Goal: Task Accomplishment & Management: Complete application form

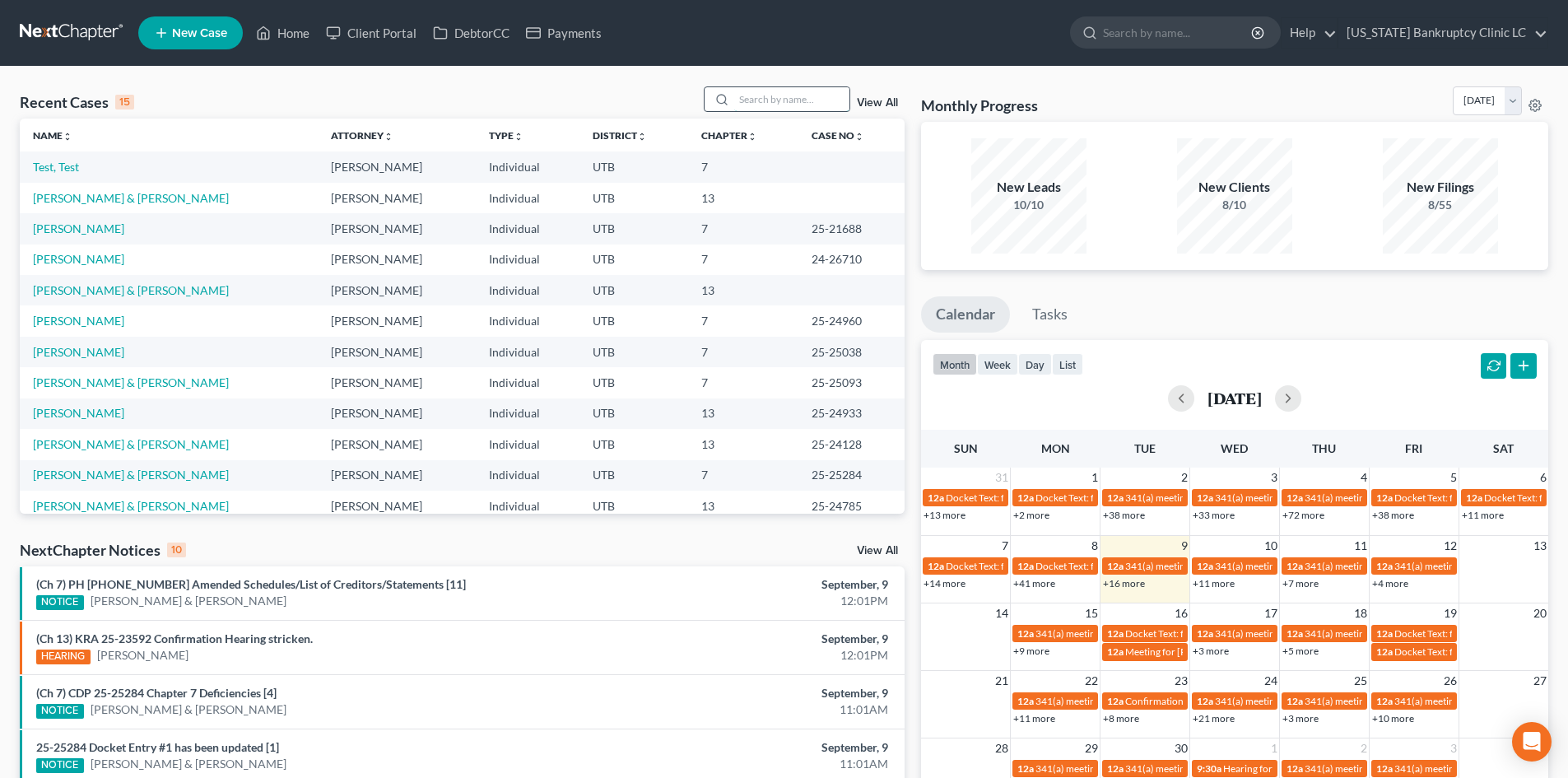
click at [807, 99] on input "search" at bounding box center [792, 99] width 116 height 24
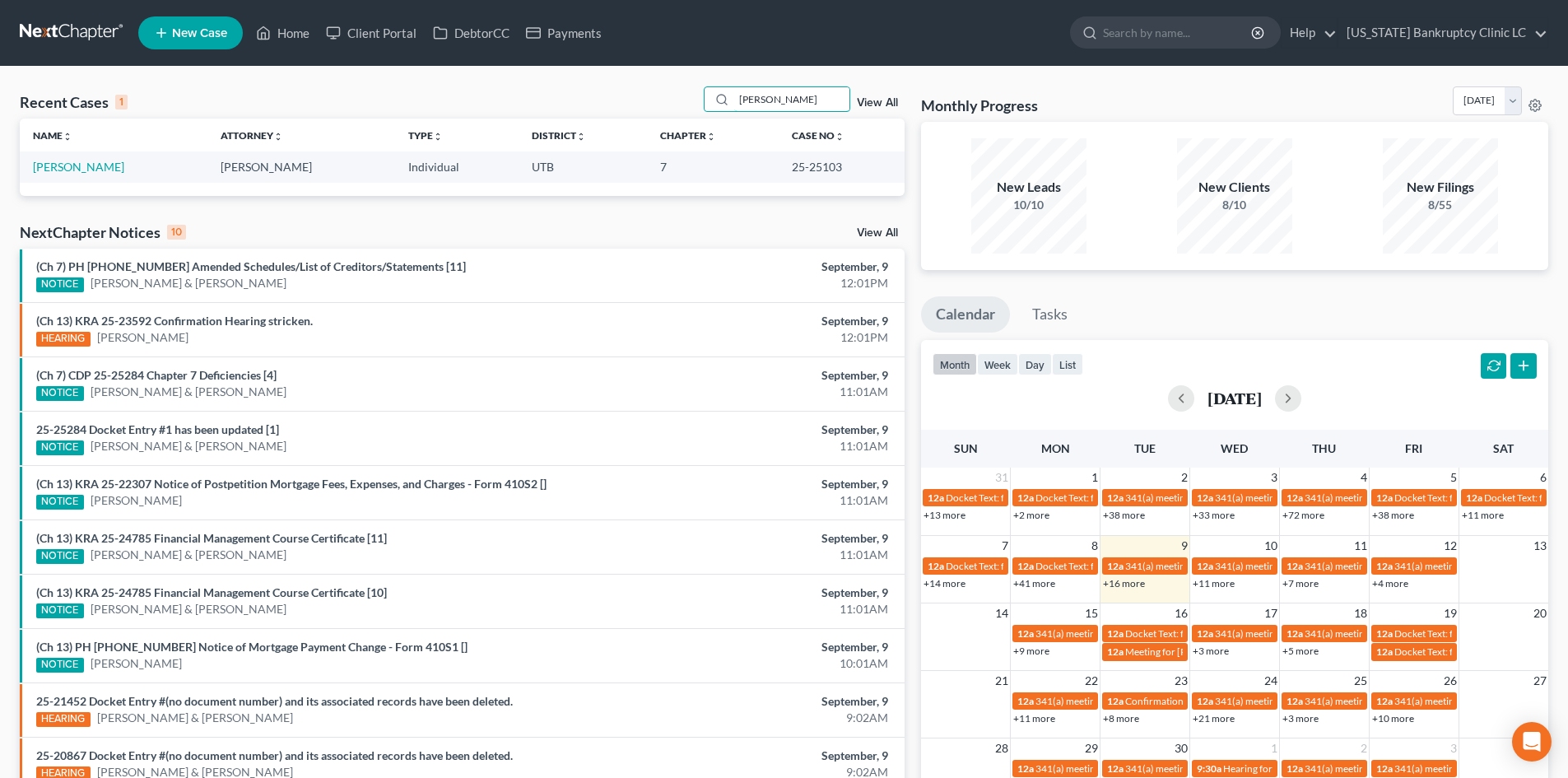
type input "[PERSON_NAME]"
click at [74, 165] on link "[PERSON_NAME]" at bounding box center [78, 167] width 91 height 14
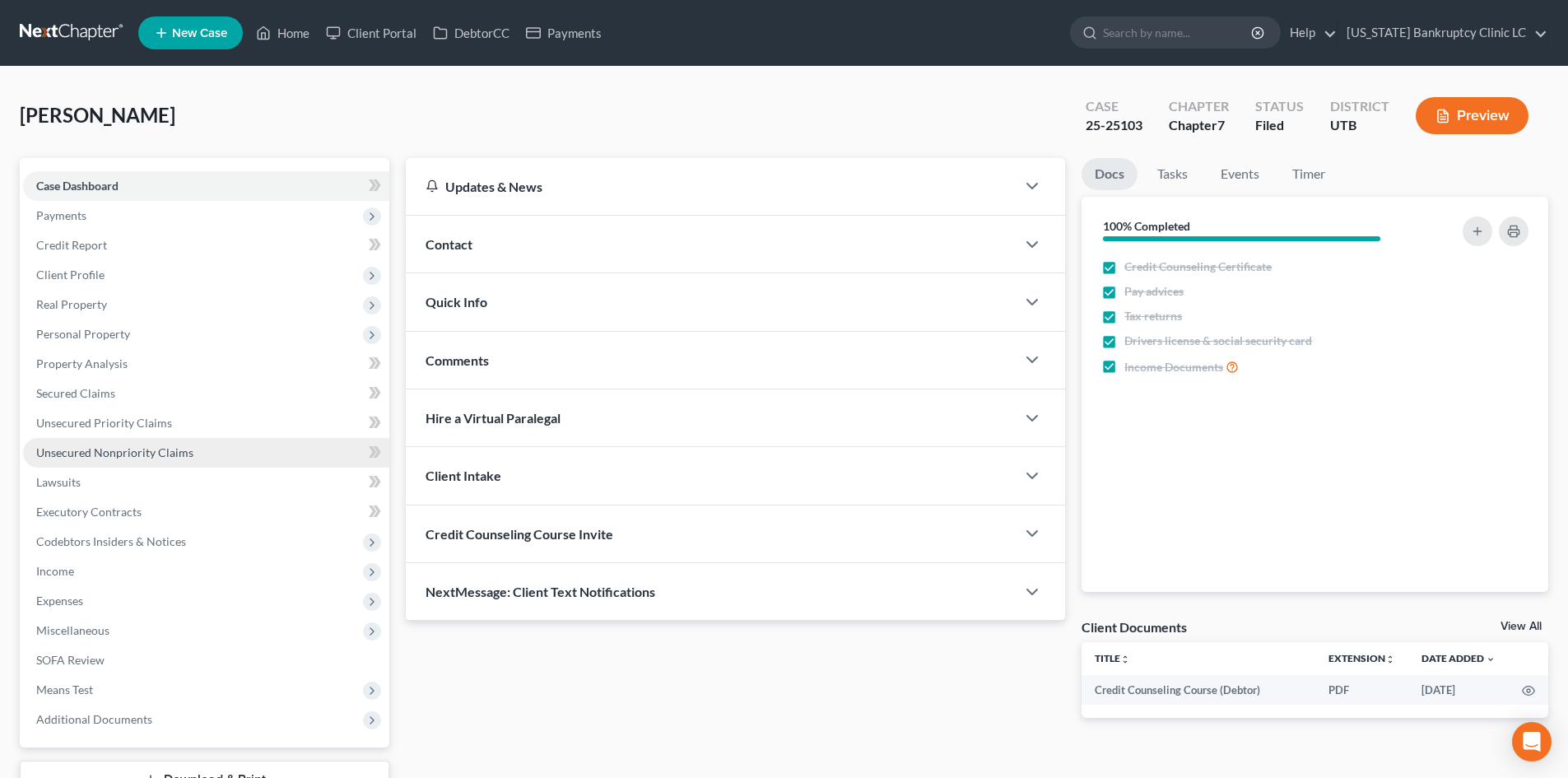
click at [130, 455] on span "Unsecured Nonpriority Claims" at bounding box center [115, 453] width 158 height 14
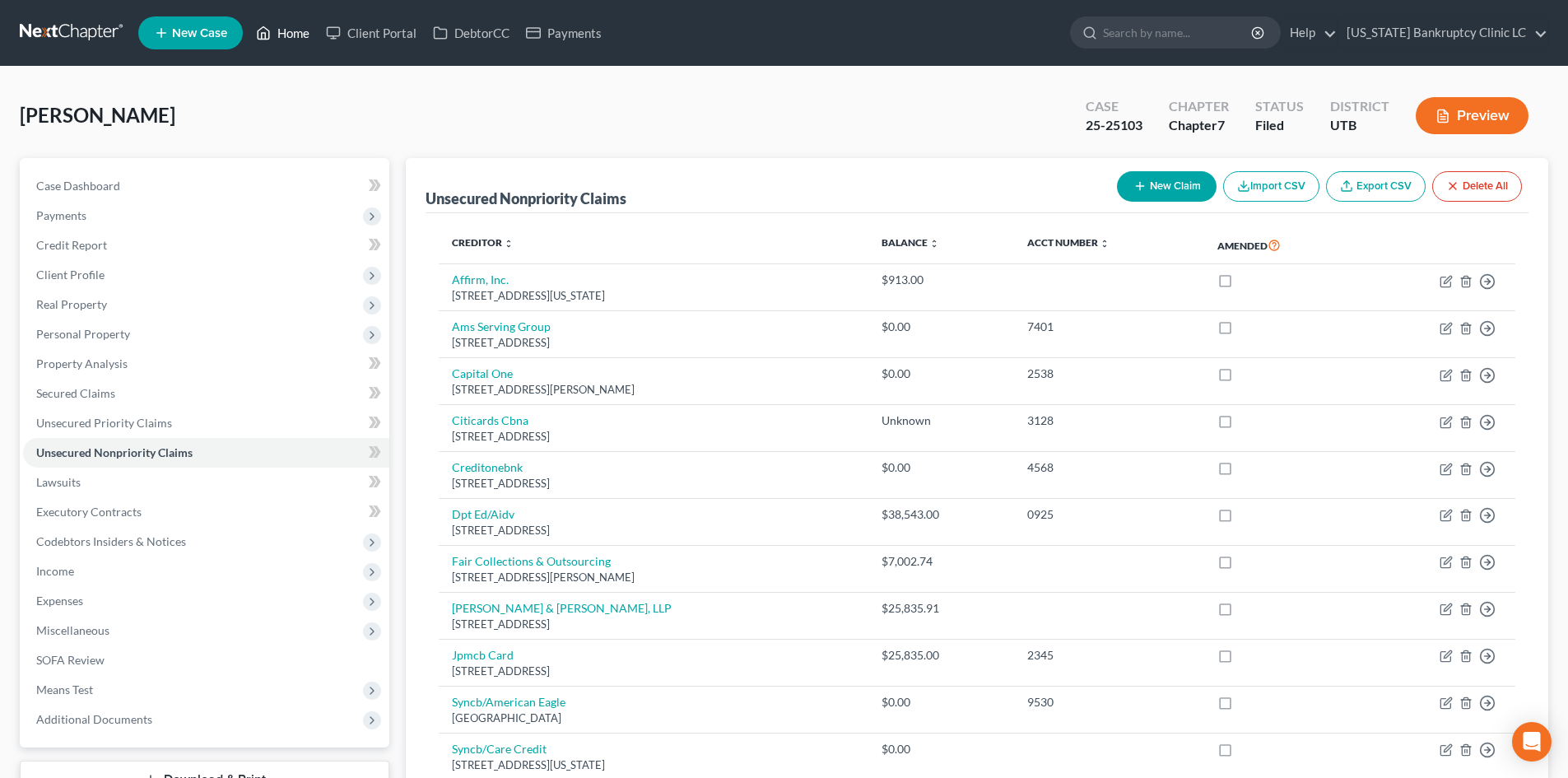
click at [292, 26] on link "Home" at bounding box center [282, 32] width 70 height 29
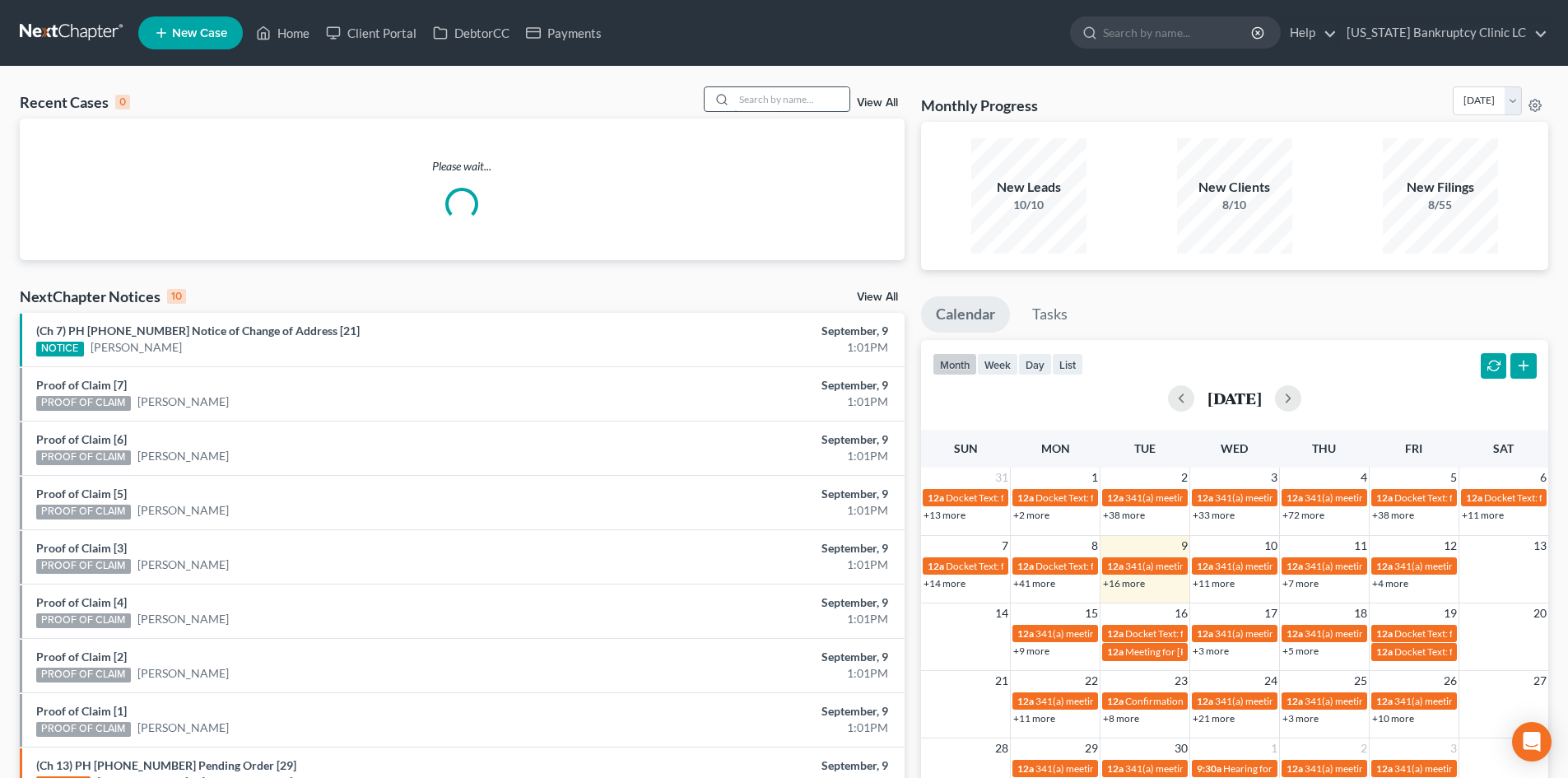
click at [761, 104] on input "search" at bounding box center [792, 99] width 116 height 24
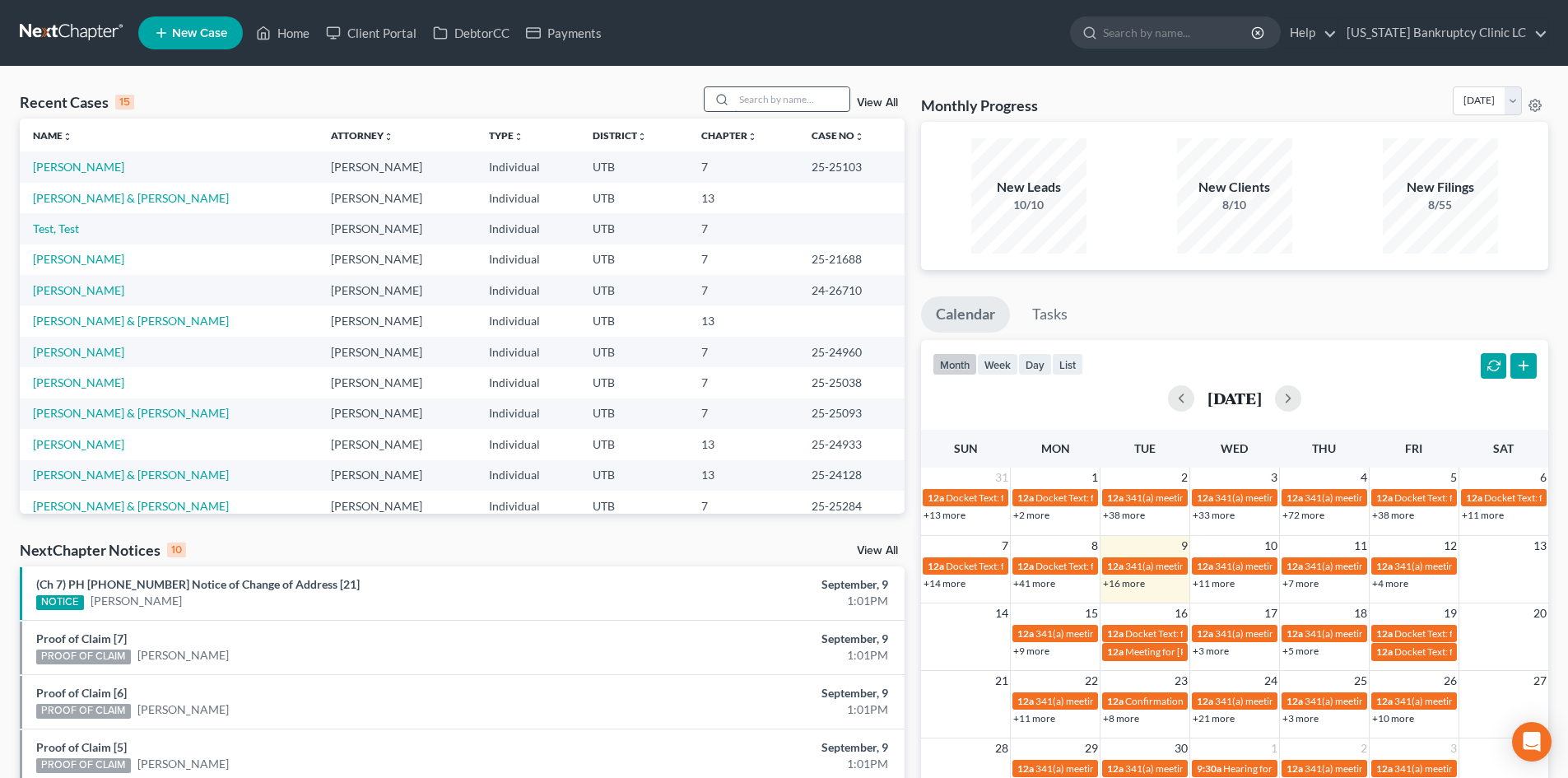
type input "z"
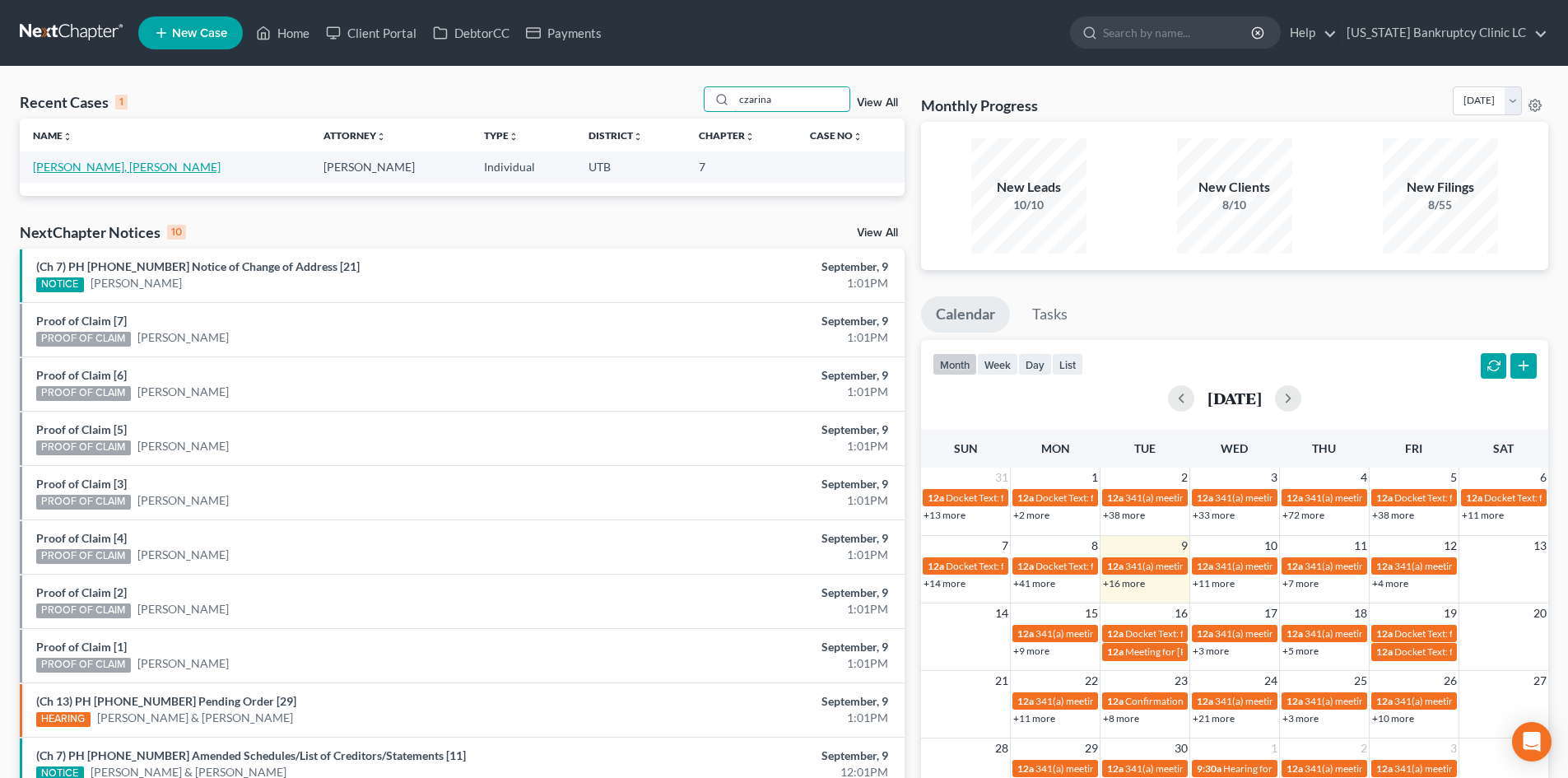
type input "czarina"
click at [107, 170] on link "[PERSON_NAME], [PERSON_NAME]" at bounding box center [127, 167] width 188 height 14
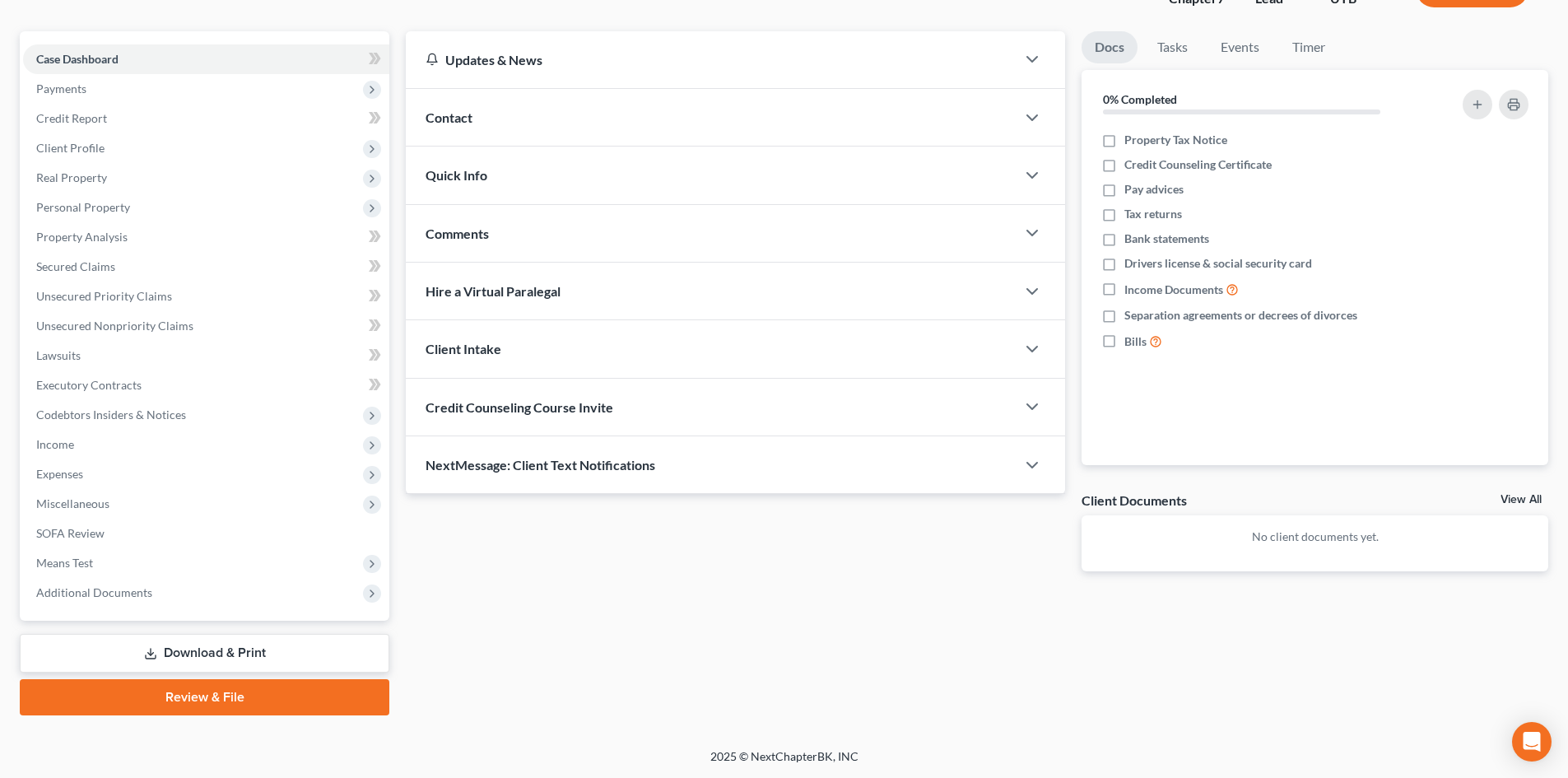
click at [151, 691] on link "Review & File" at bounding box center [204, 697] width 369 height 36
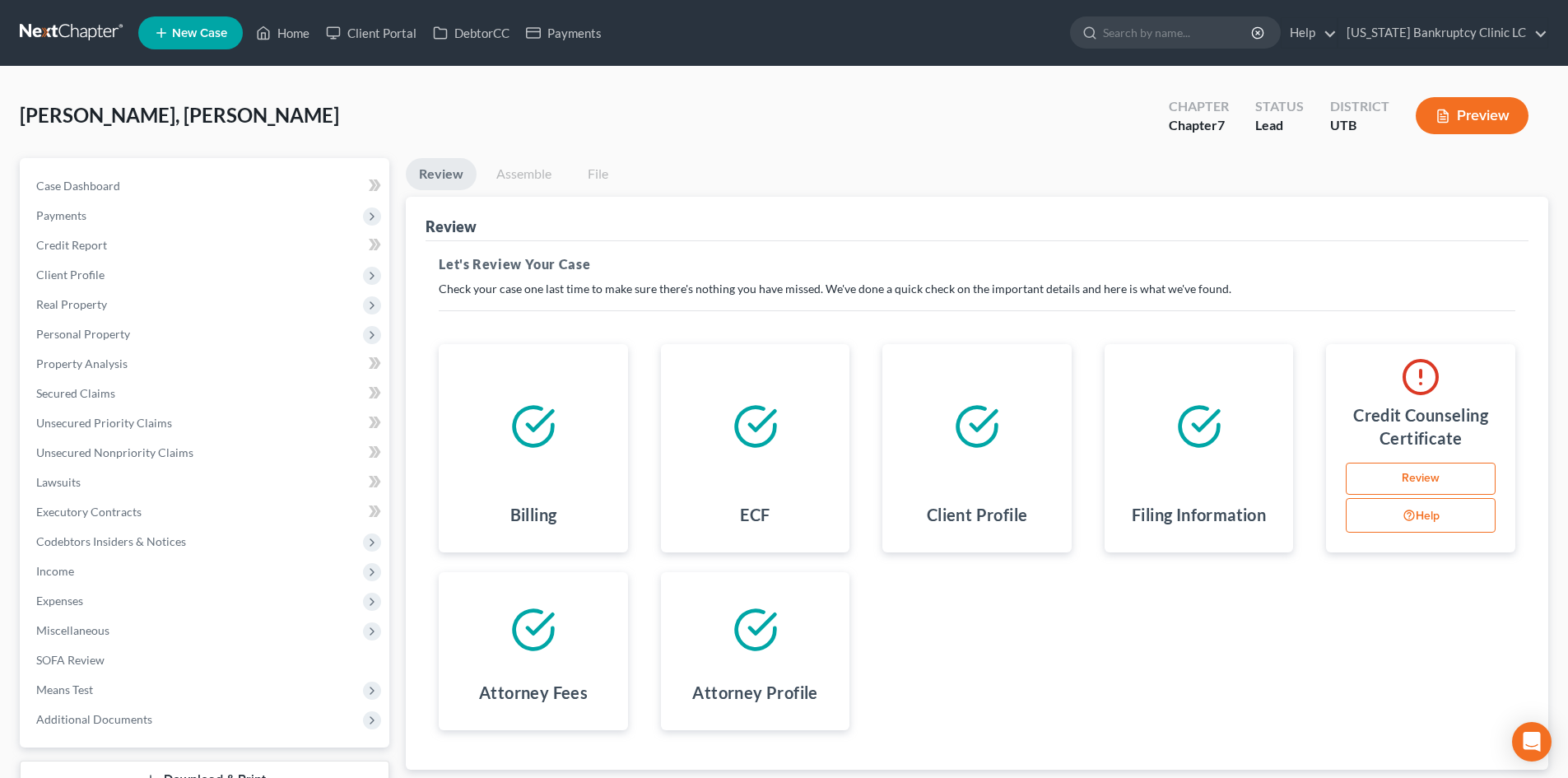
click at [1461, 483] on link "Review" at bounding box center [1420, 479] width 150 height 33
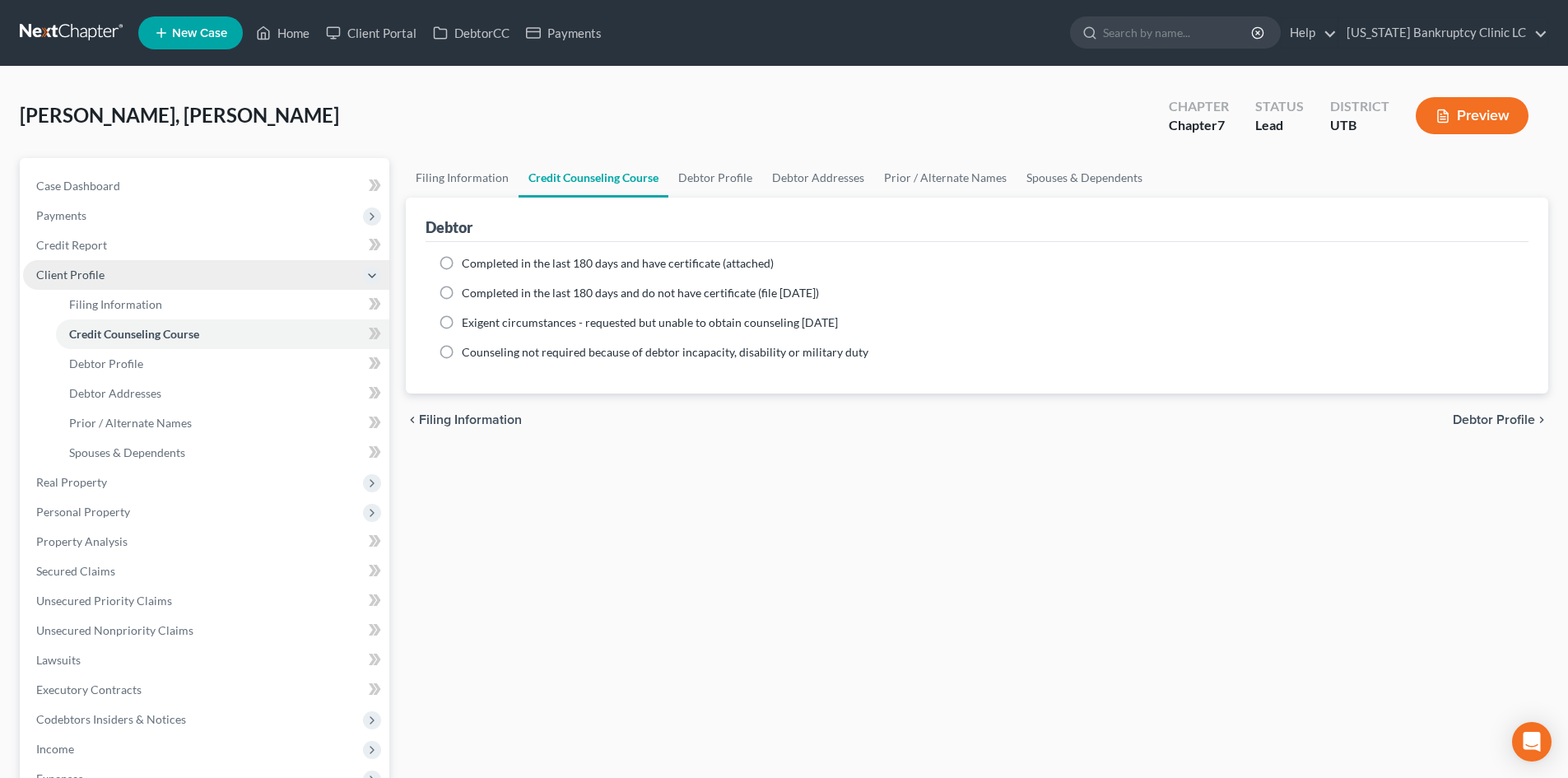
click at [94, 271] on span "Client Profile" at bounding box center [71, 274] width 69 height 14
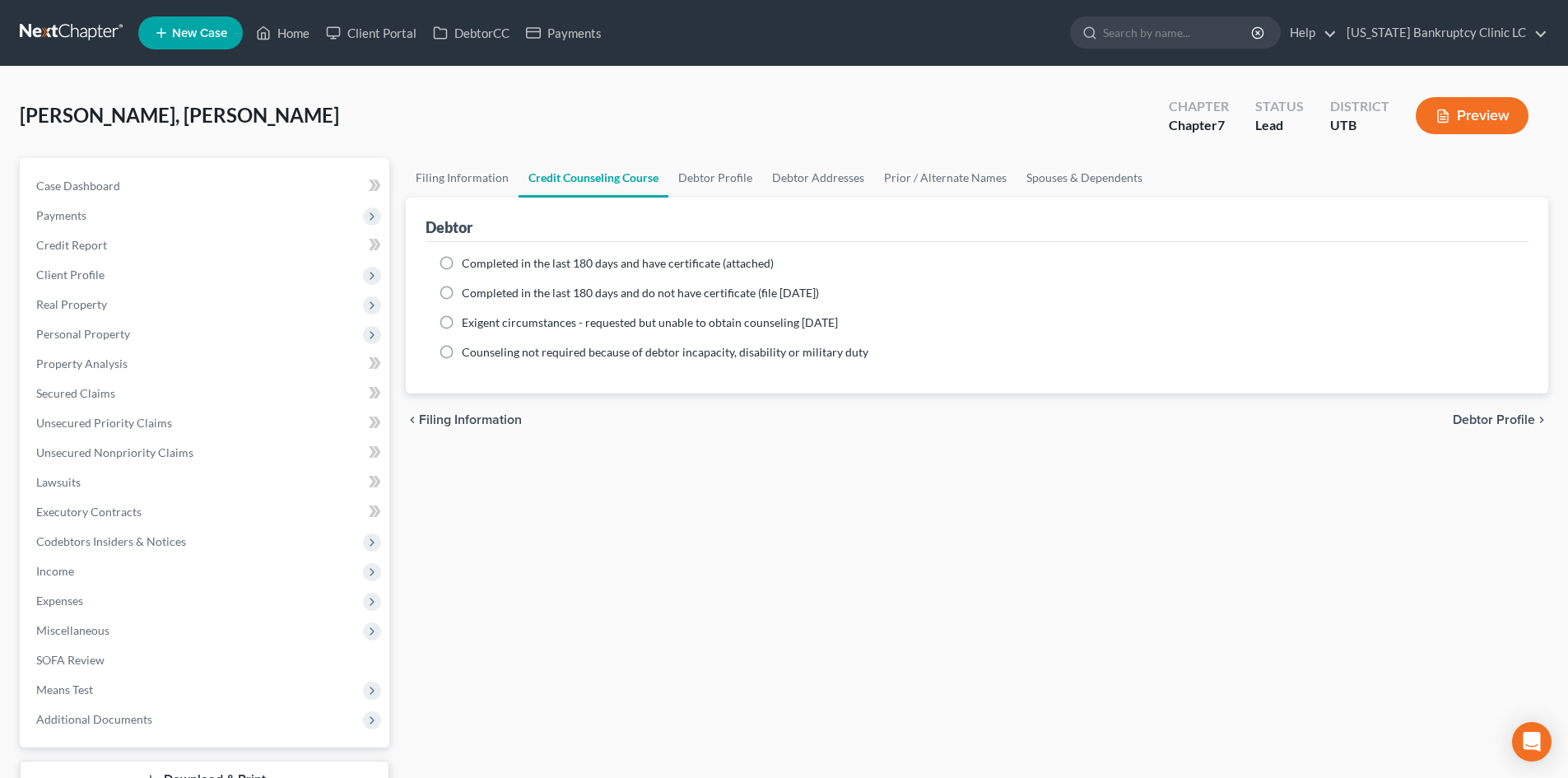
click at [138, 122] on span "[PERSON_NAME], [PERSON_NAME]" at bounding box center [179, 115] width 319 height 24
click at [140, 122] on span "[PERSON_NAME], [PERSON_NAME]" at bounding box center [179, 115] width 319 height 24
drag, startPoint x: 141, startPoint y: 122, endPoint x: 153, endPoint y: 110, distance: 17.0
click at [152, 111] on span "[PERSON_NAME], [PERSON_NAME]" at bounding box center [179, 115] width 319 height 24
click at [153, 110] on span "[PERSON_NAME], [PERSON_NAME]" at bounding box center [179, 115] width 319 height 24
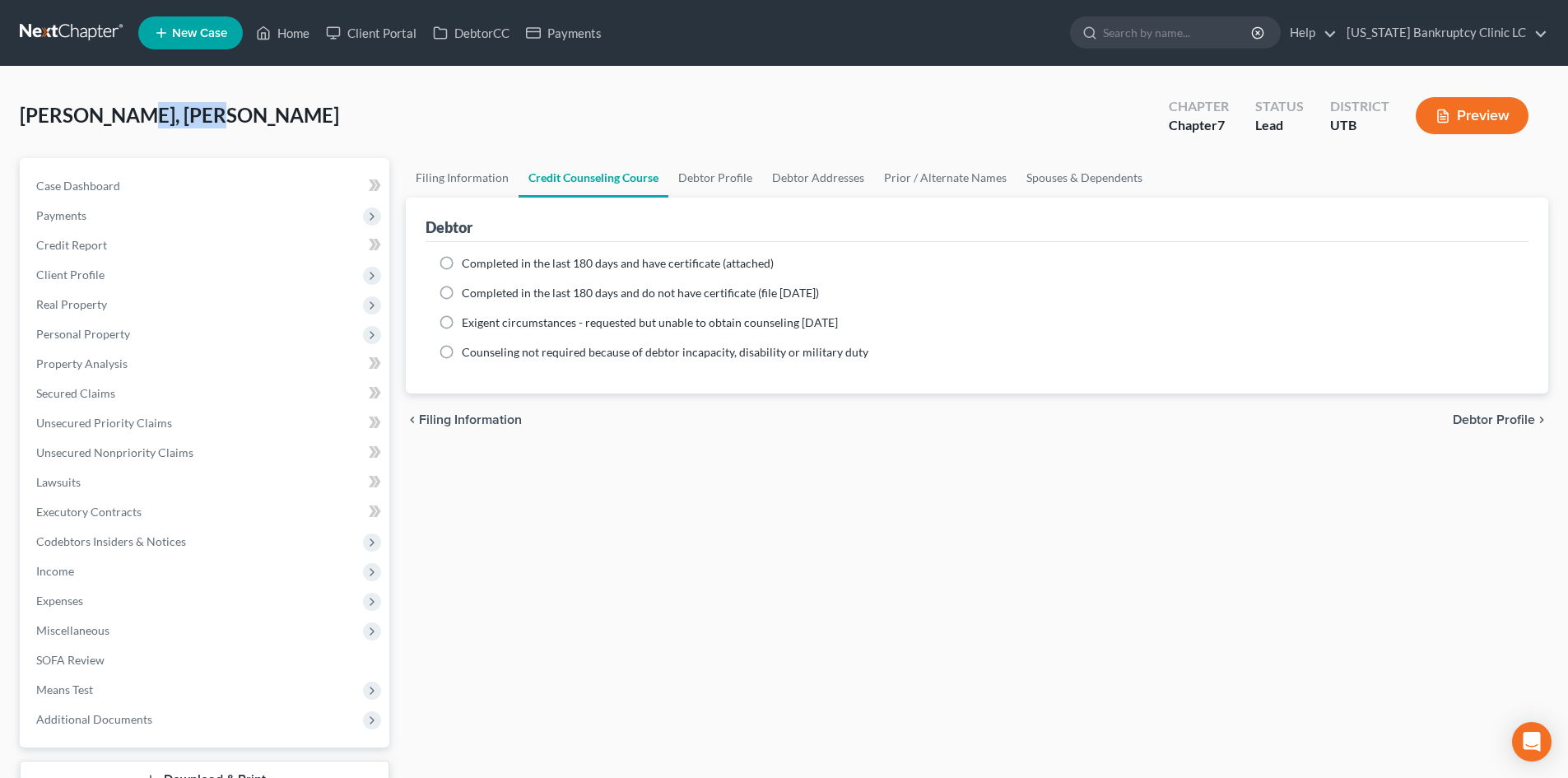
copy span "Czarina"
drag, startPoint x: 499, startPoint y: 33, endPoint x: 521, endPoint y: 31, distance: 22.1
click at [499, 32] on link "DebtorCC" at bounding box center [471, 32] width 93 height 29
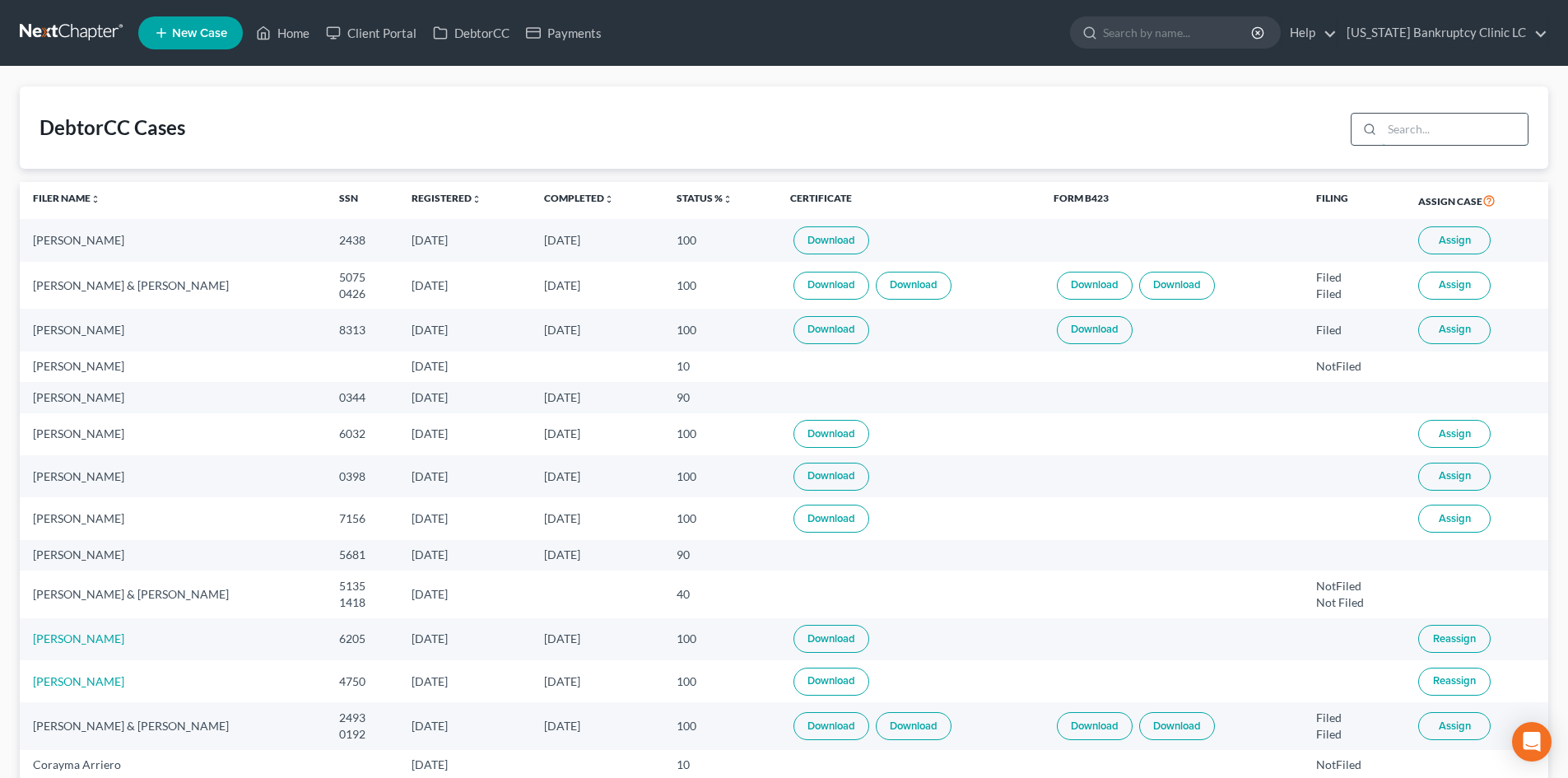
click at [1456, 117] on input "search" at bounding box center [1454, 129] width 146 height 31
paste input "Czarina"
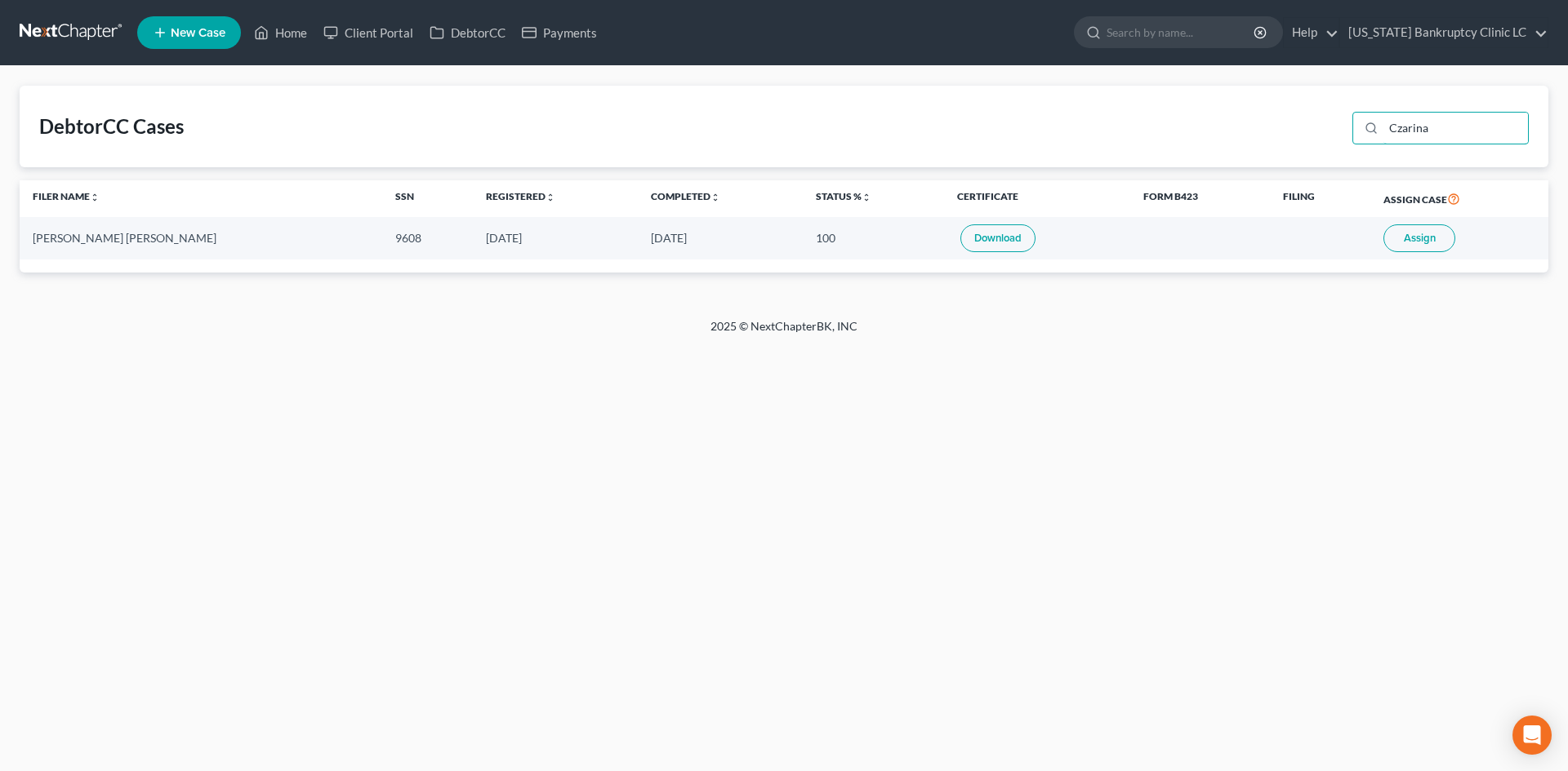
type input "Czarina"
click at [1415, 227] on button "Assign" at bounding box center [1419, 238] width 72 height 28
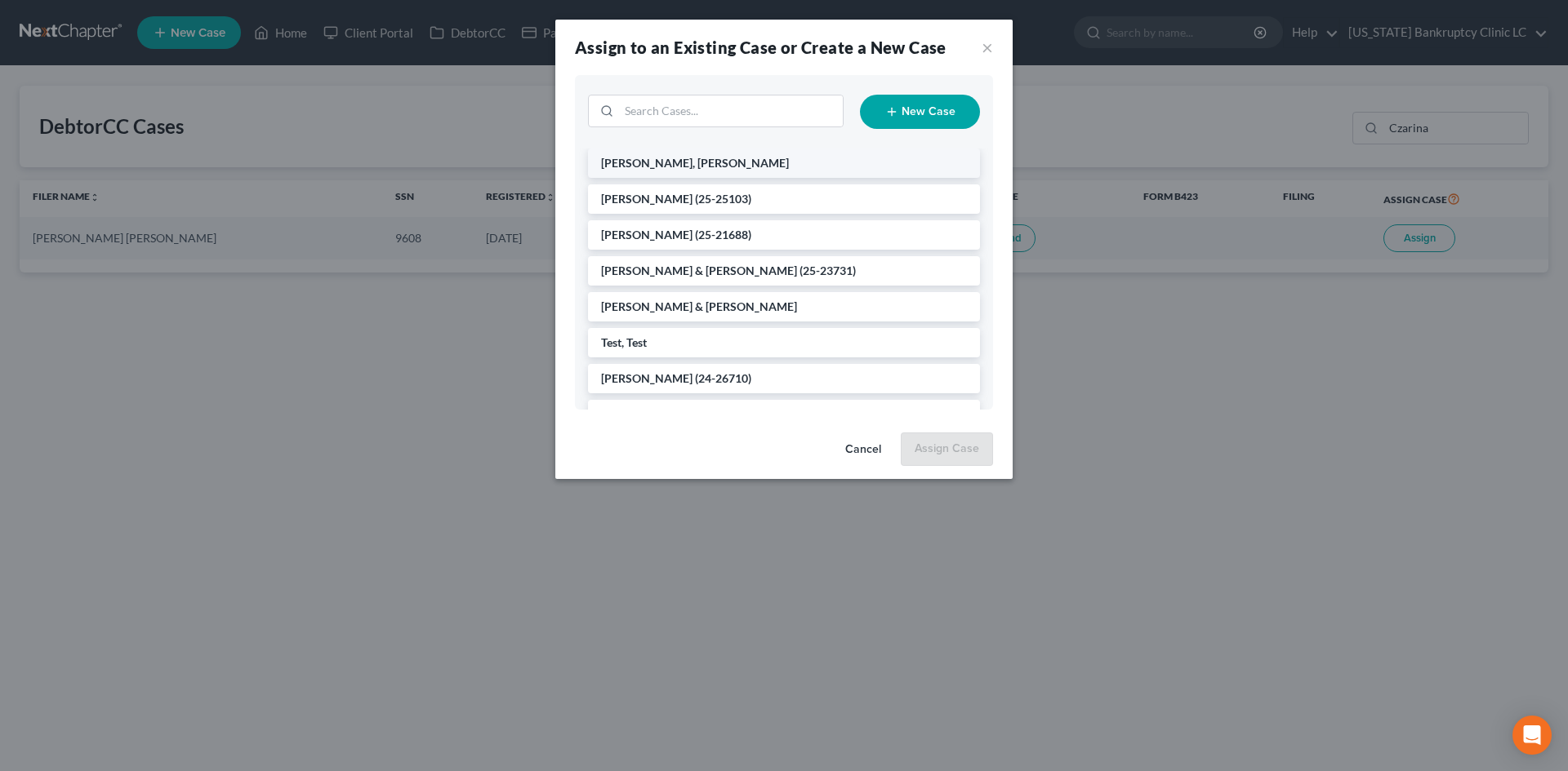
click at [756, 170] on li "[PERSON_NAME], [PERSON_NAME]" at bounding box center [783, 163] width 392 height 29
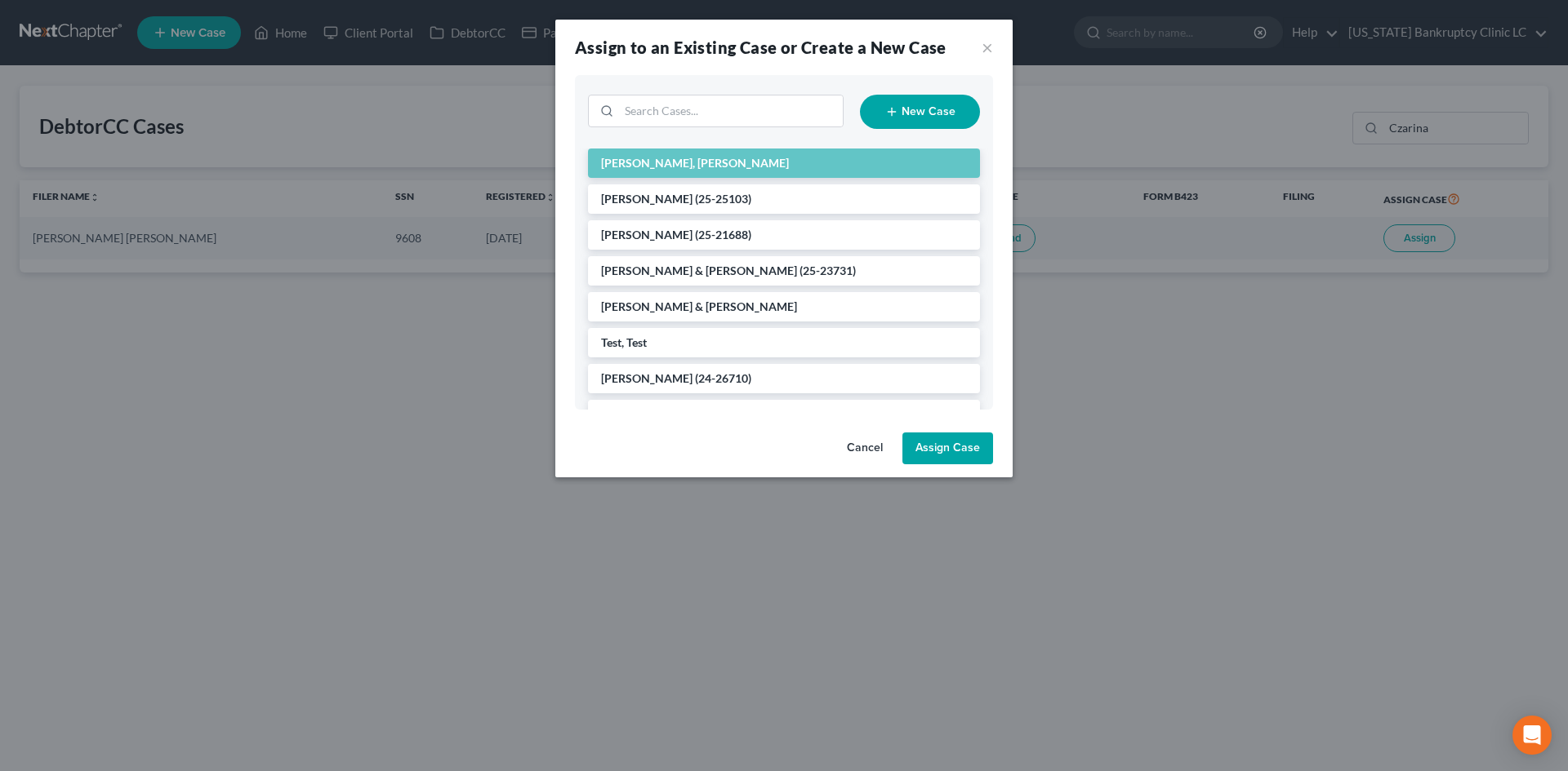
click at [939, 441] on button "Assign Case" at bounding box center [947, 449] width 90 height 33
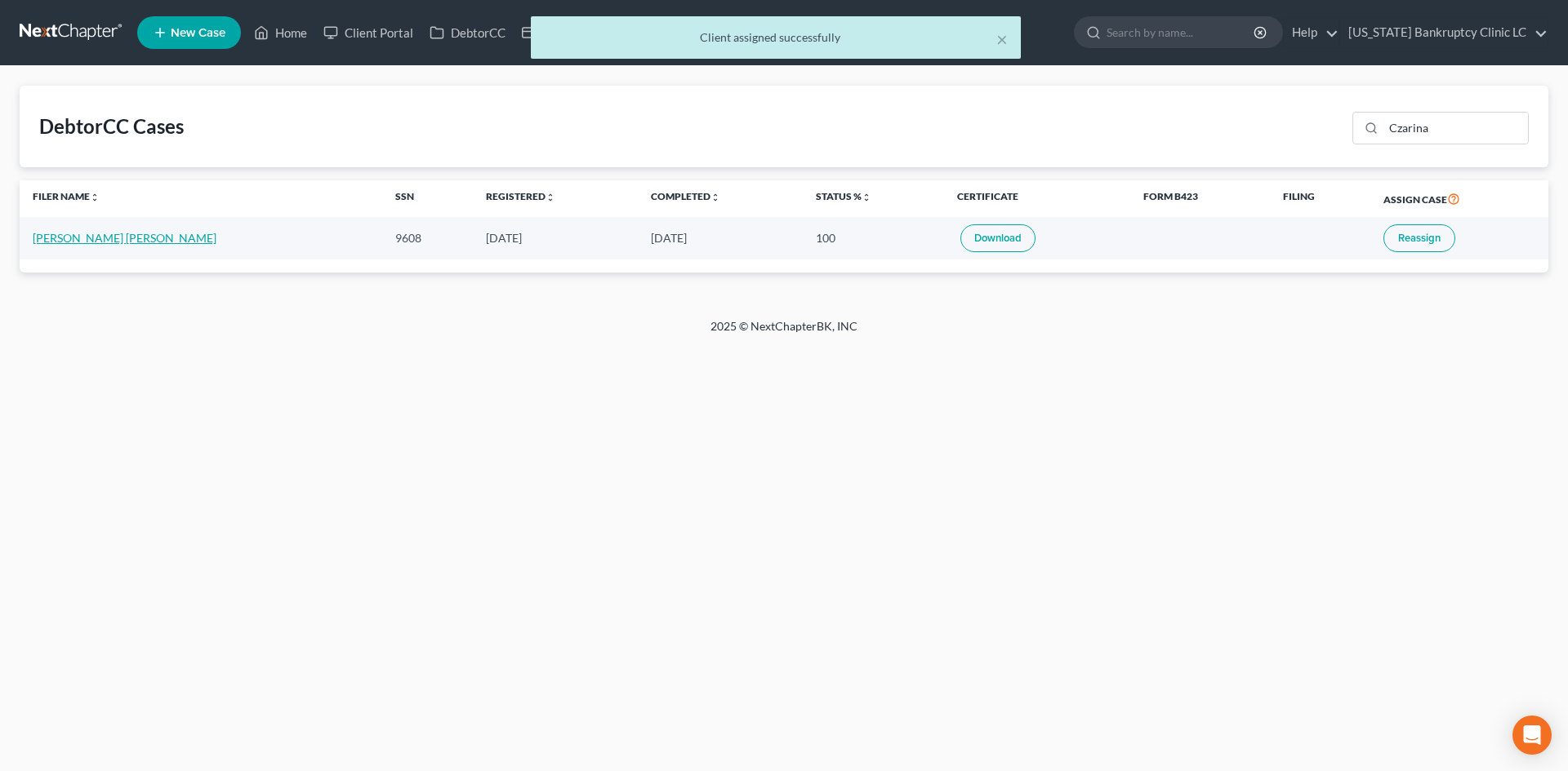
click at [91, 240] on link "[PERSON_NAME] [PERSON_NAME]" at bounding box center [124, 238] width 184 height 14
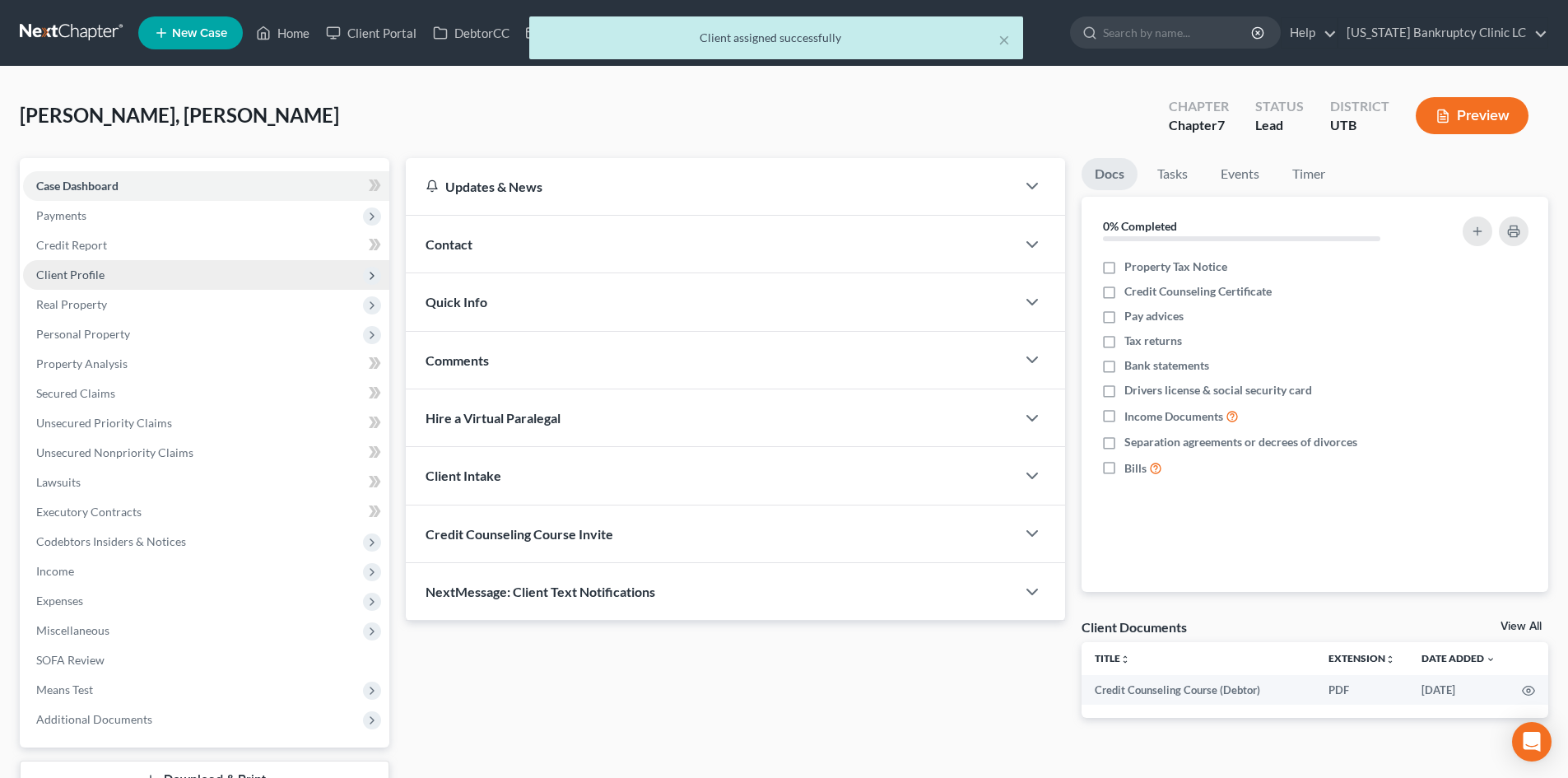
click at [136, 271] on span "Client Profile" at bounding box center [207, 275] width 366 height 29
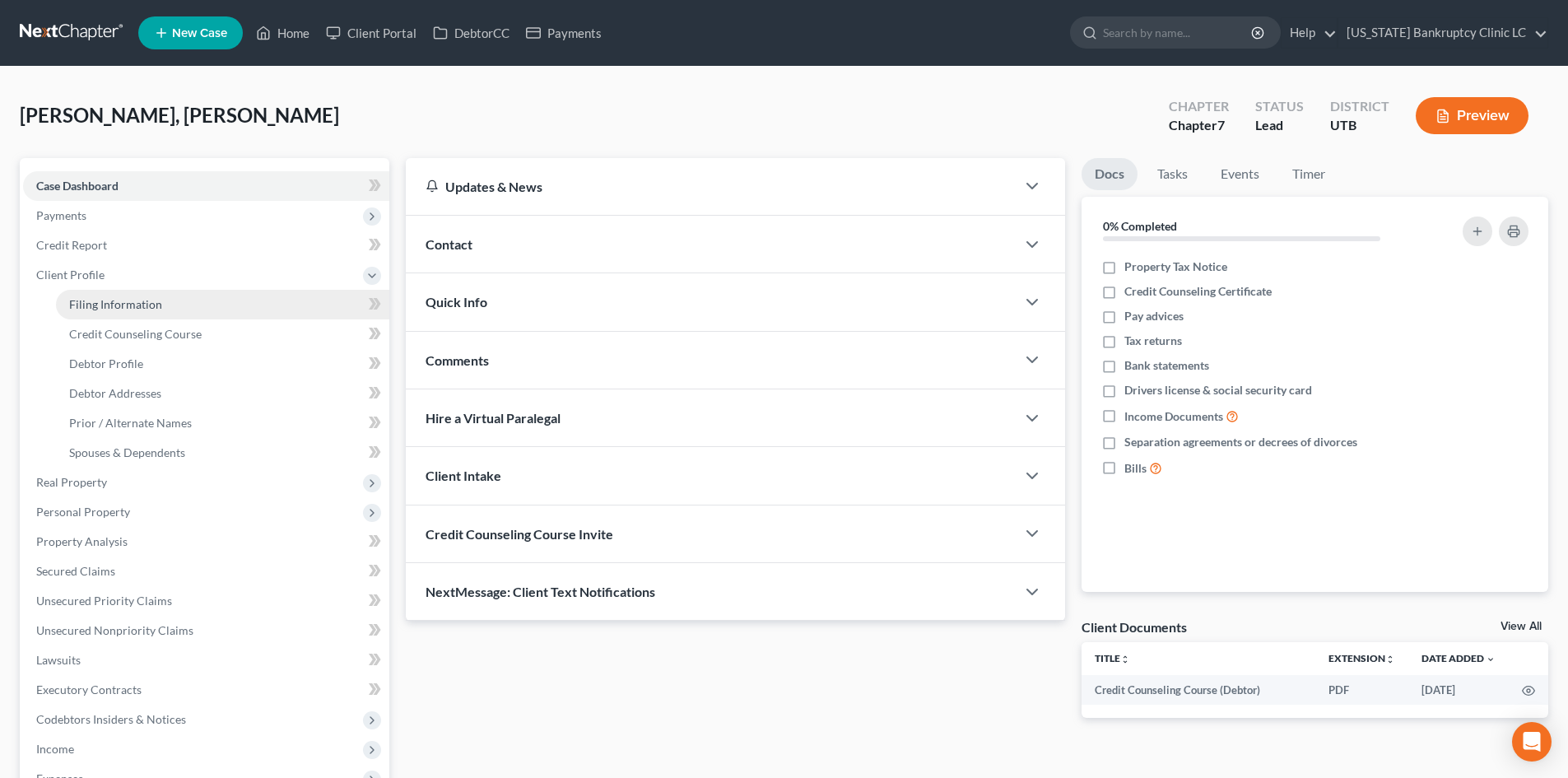
click at [146, 310] on span "Filing Information" at bounding box center [116, 304] width 93 height 14
select select "1"
select select "0"
select select "81"
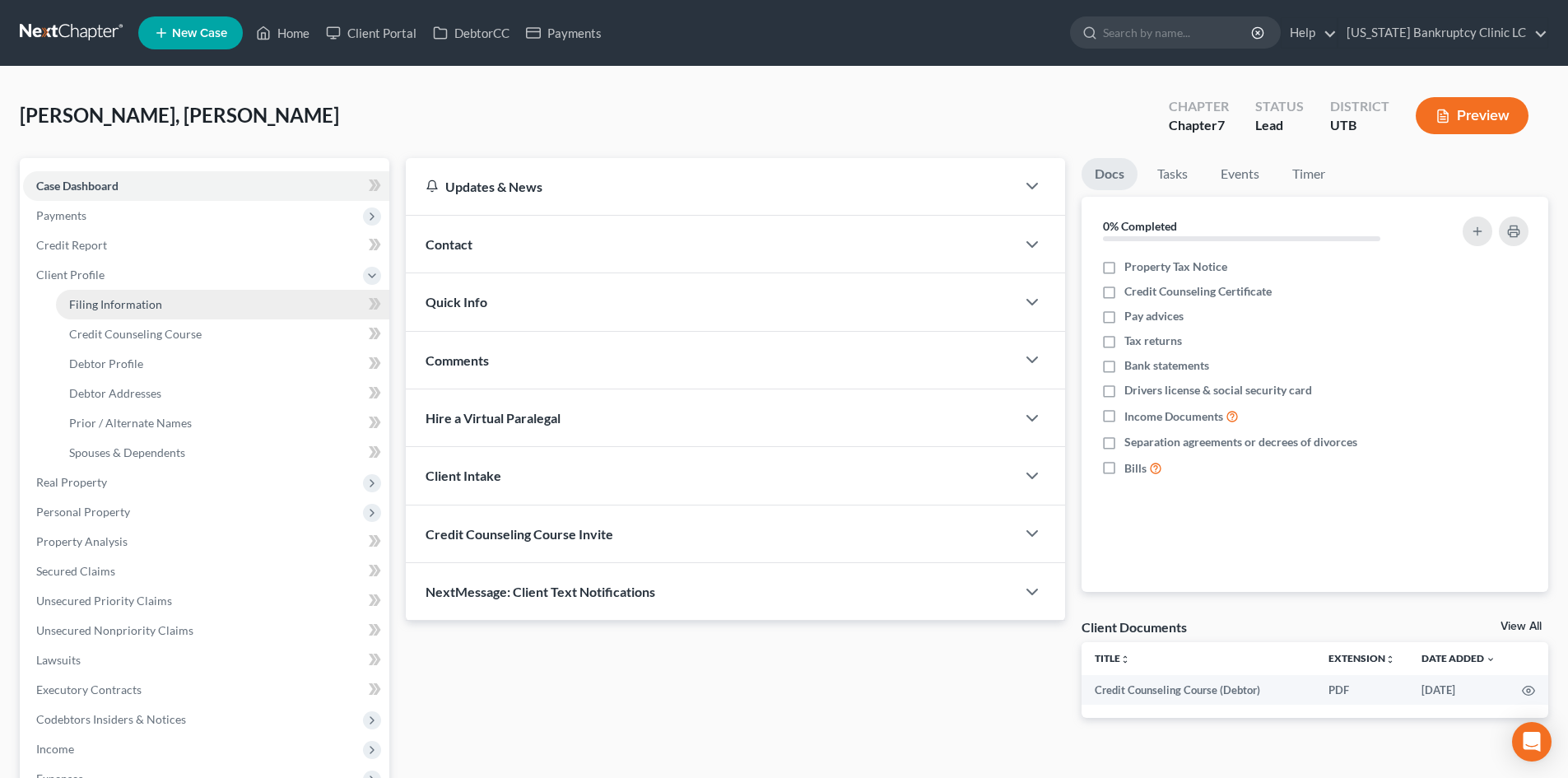
select select "0"
select select "46"
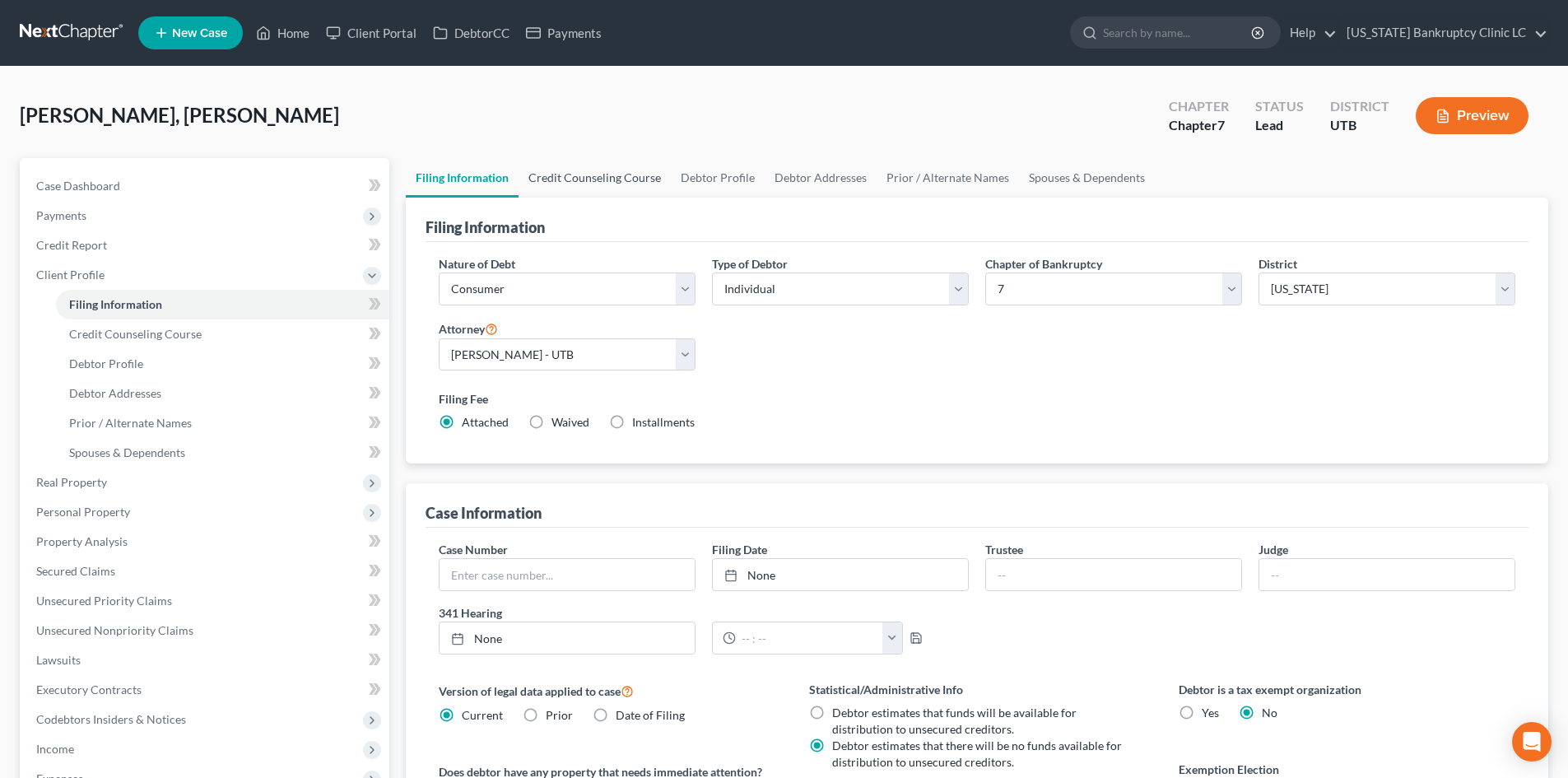
click at [615, 169] on link "Credit Counseling Course" at bounding box center [594, 177] width 152 height 39
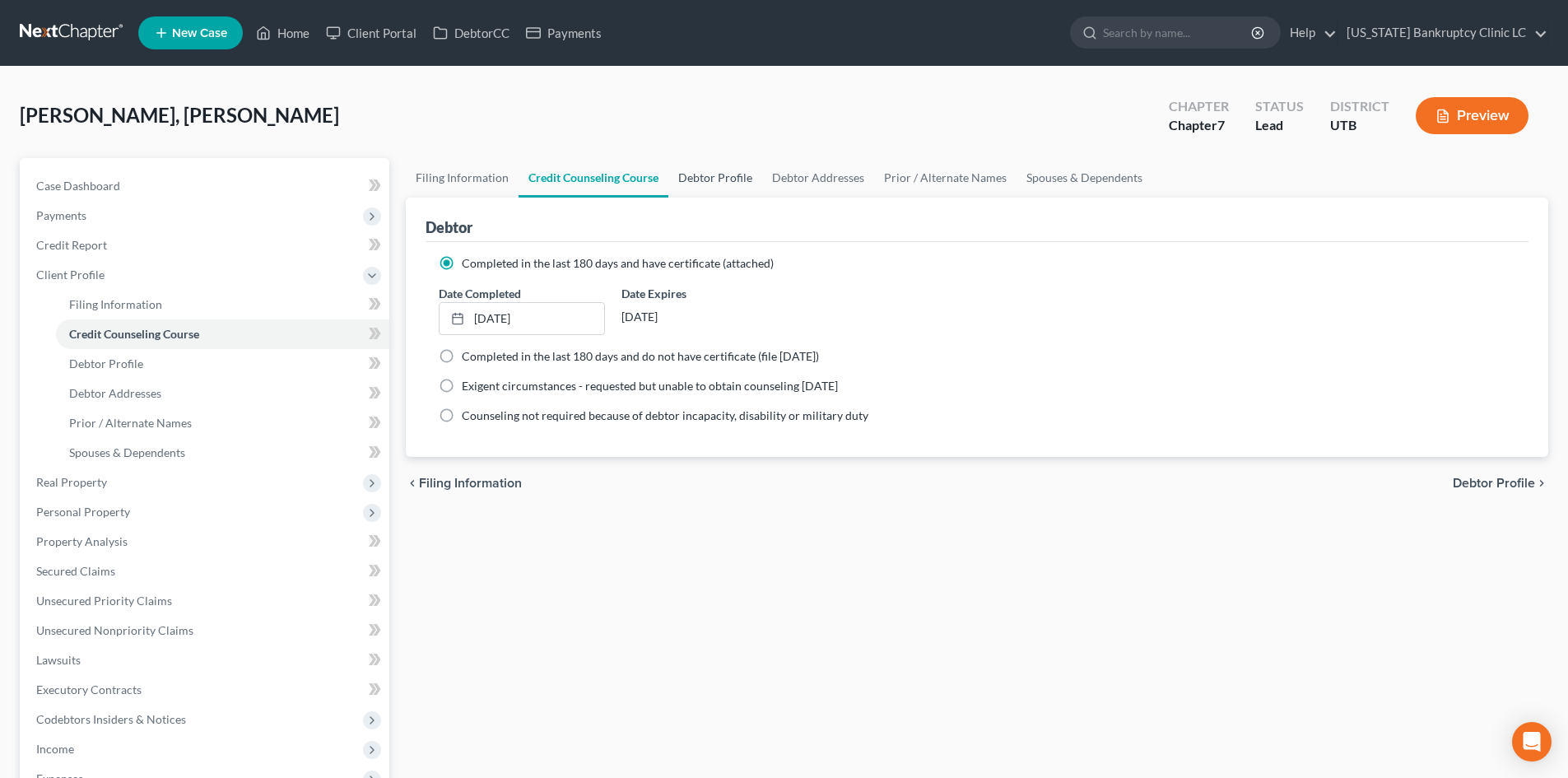
click at [713, 177] on link "Debtor Profile" at bounding box center [716, 177] width 94 height 39
select select "3"
select select "0"
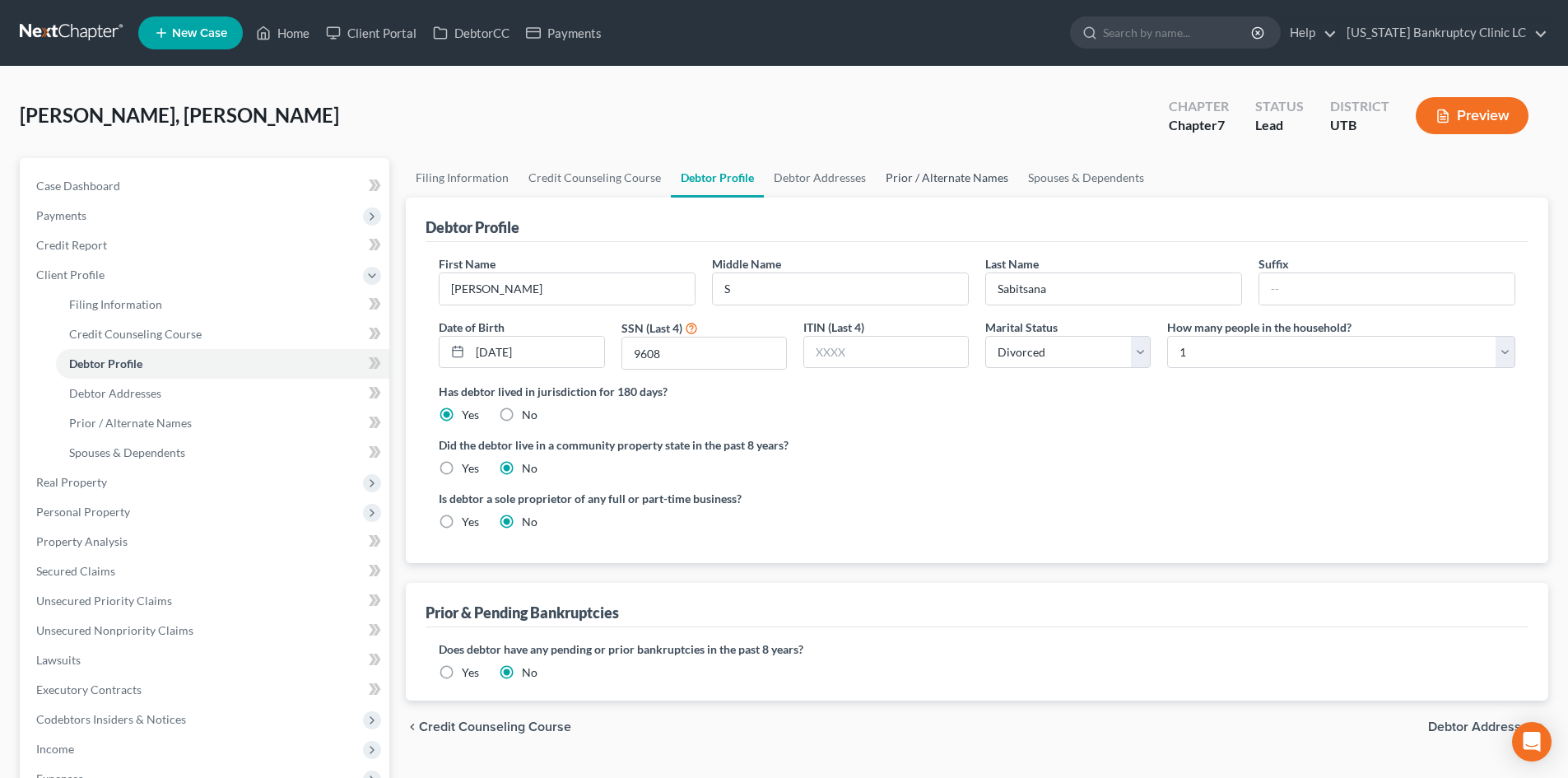
click at [895, 186] on link "Prior / Alternate Names" at bounding box center [946, 177] width 142 height 39
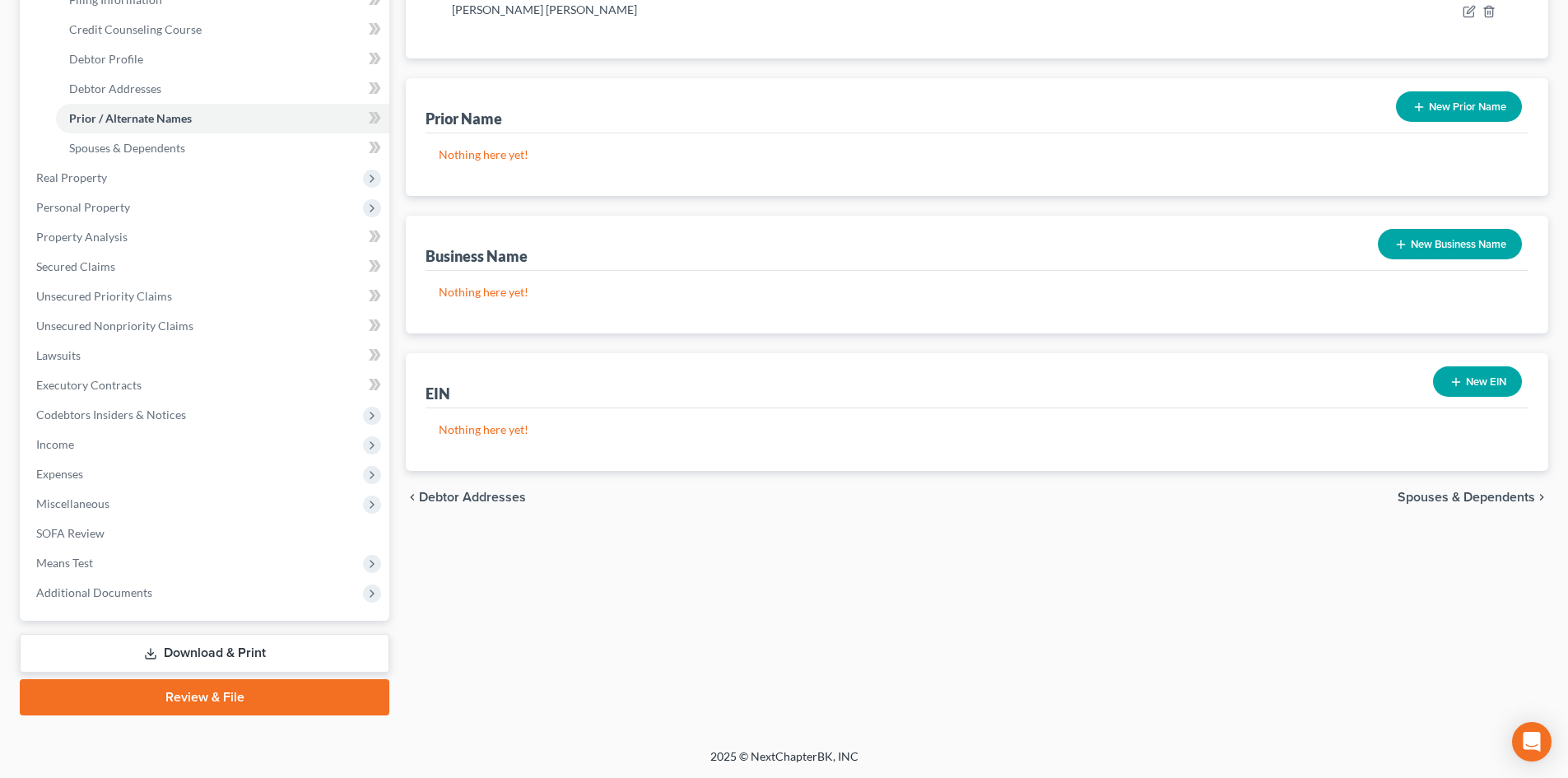
drag, startPoint x: 224, startPoint y: 690, endPoint x: 234, endPoint y: 690, distance: 10.0
click at [224, 688] on link "Review & File" at bounding box center [204, 697] width 369 height 36
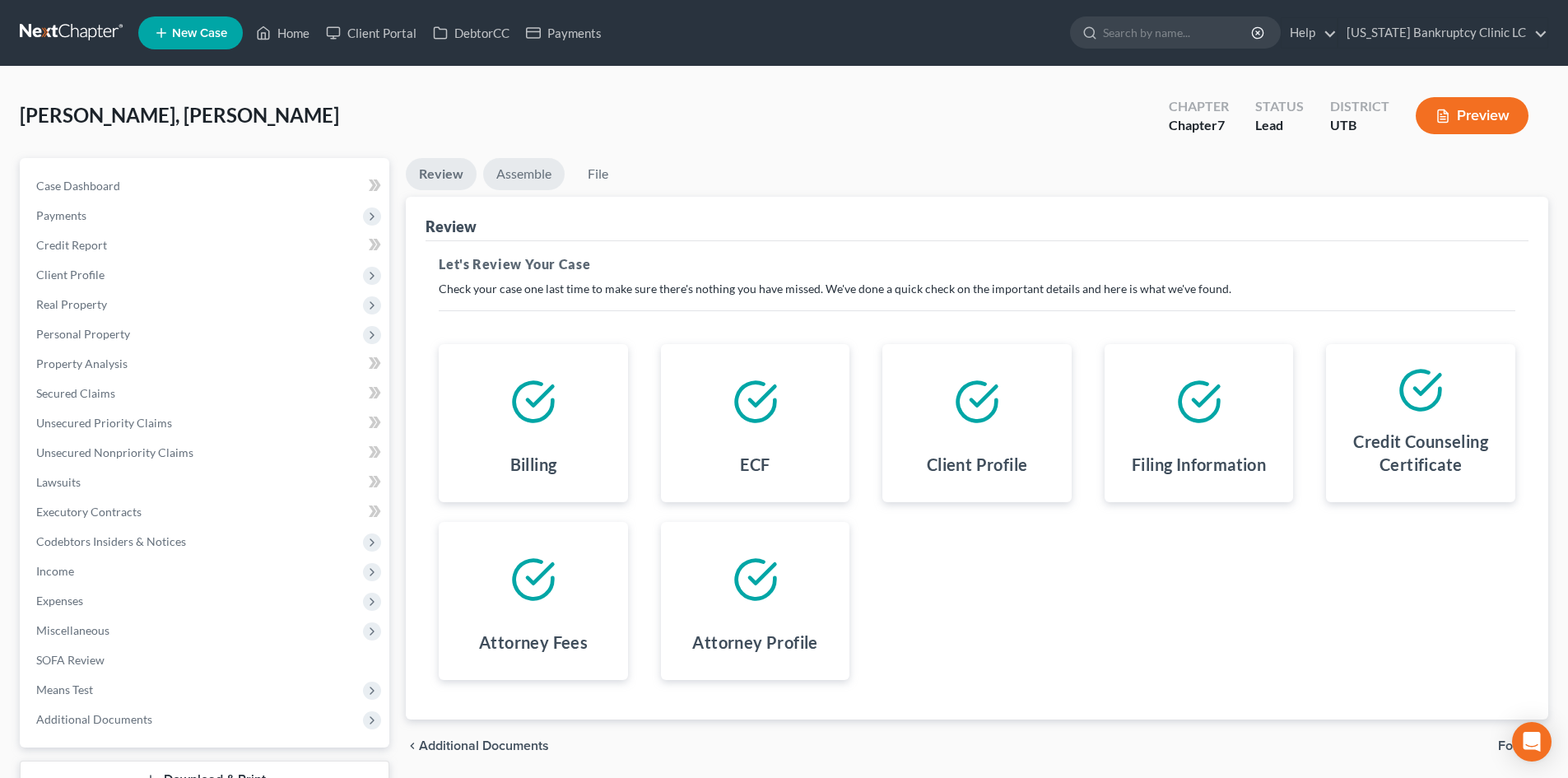
click at [509, 178] on link "Assemble" at bounding box center [523, 173] width 81 height 32
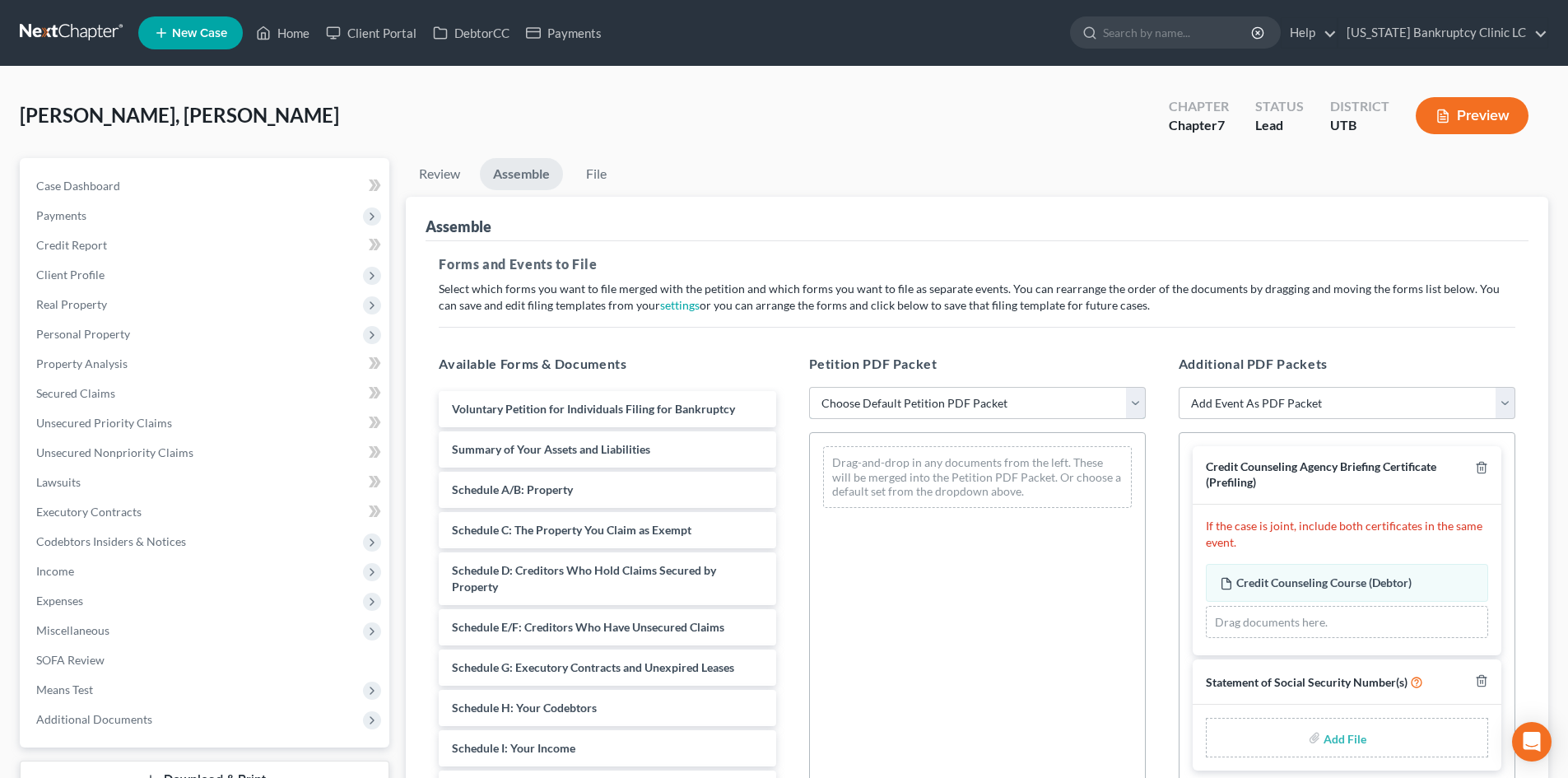
click at [994, 402] on select "Choose Default Petition PDF Packet Emergency Filing (Voluntary Petition and Cre…" at bounding box center [977, 404] width 337 height 33
select select "1"
click at [809, 387] on select "Choose Default Petition PDF Packet Emergency Filing (Voluntary Petition and Cre…" at bounding box center [977, 404] width 337 height 33
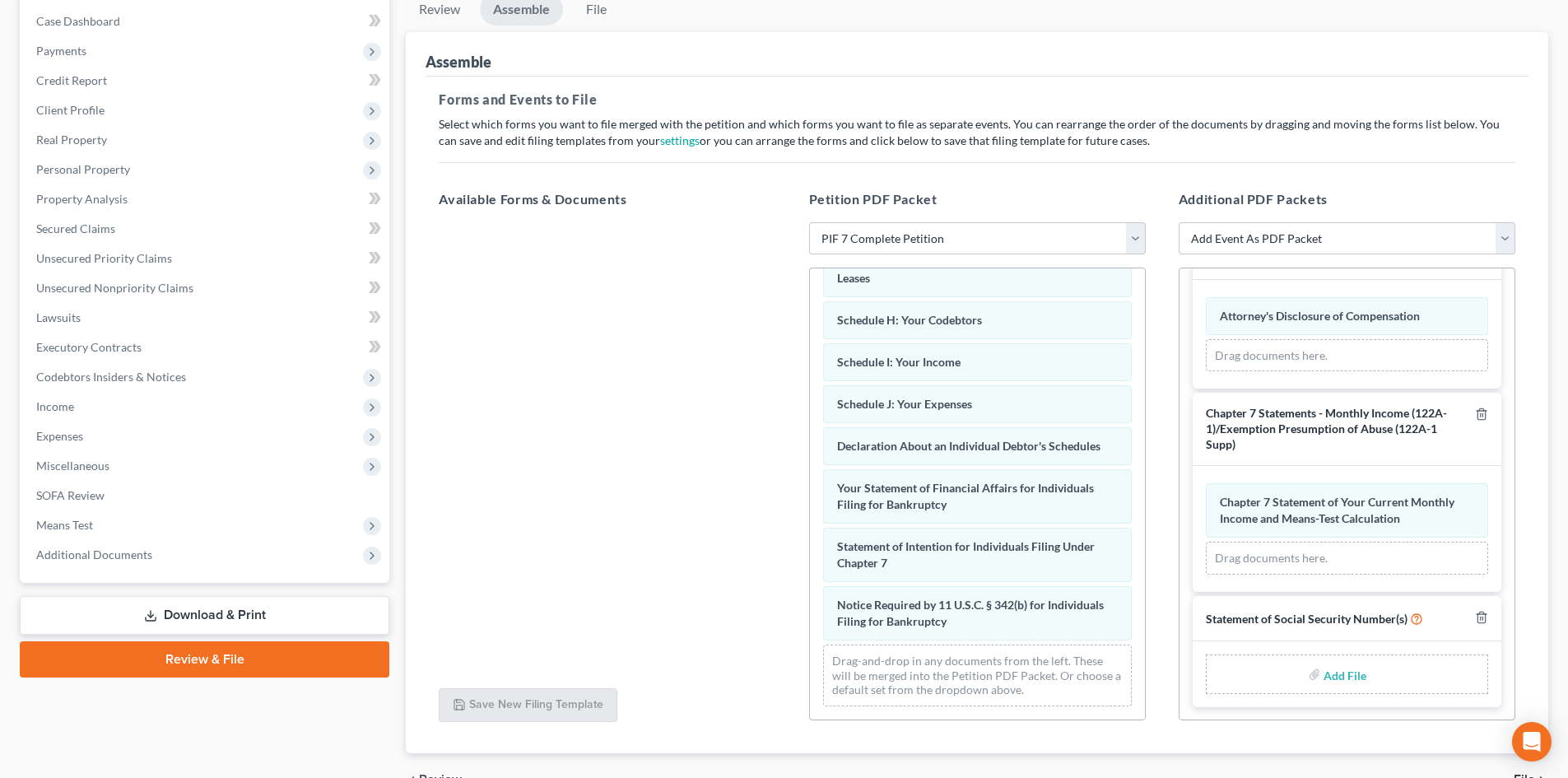
drag, startPoint x: 187, startPoint y: 622, endPoint x: 198, endPoint y: 621, distance: 11.0
click at [187, 622] on link "Download & Print" at bounding box center [204, 616] width 369 height 39
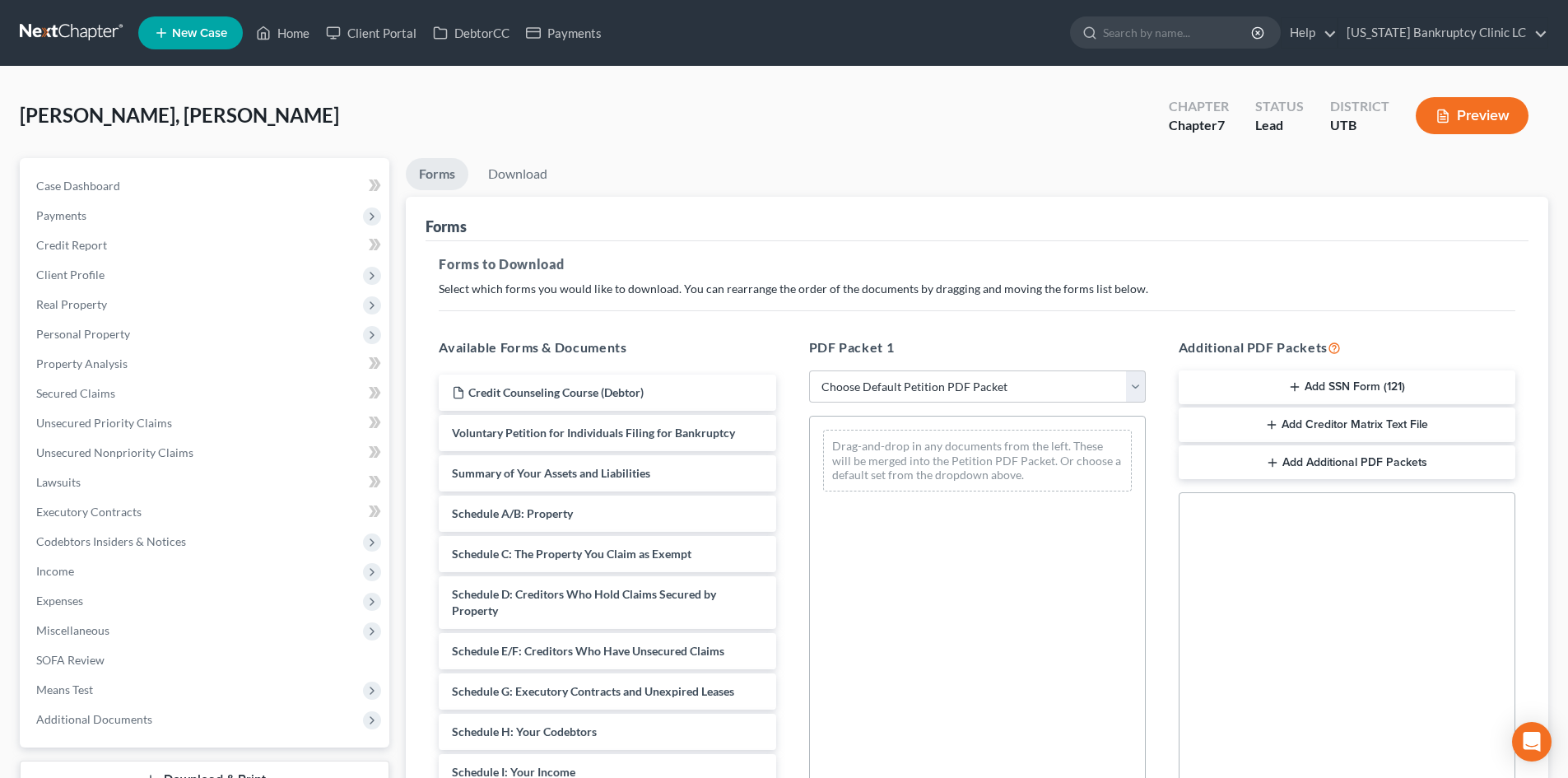
click at [1323, 392] on button "Add SSN Form (121)" at bounding box center [1348, 387] width 337 height 34
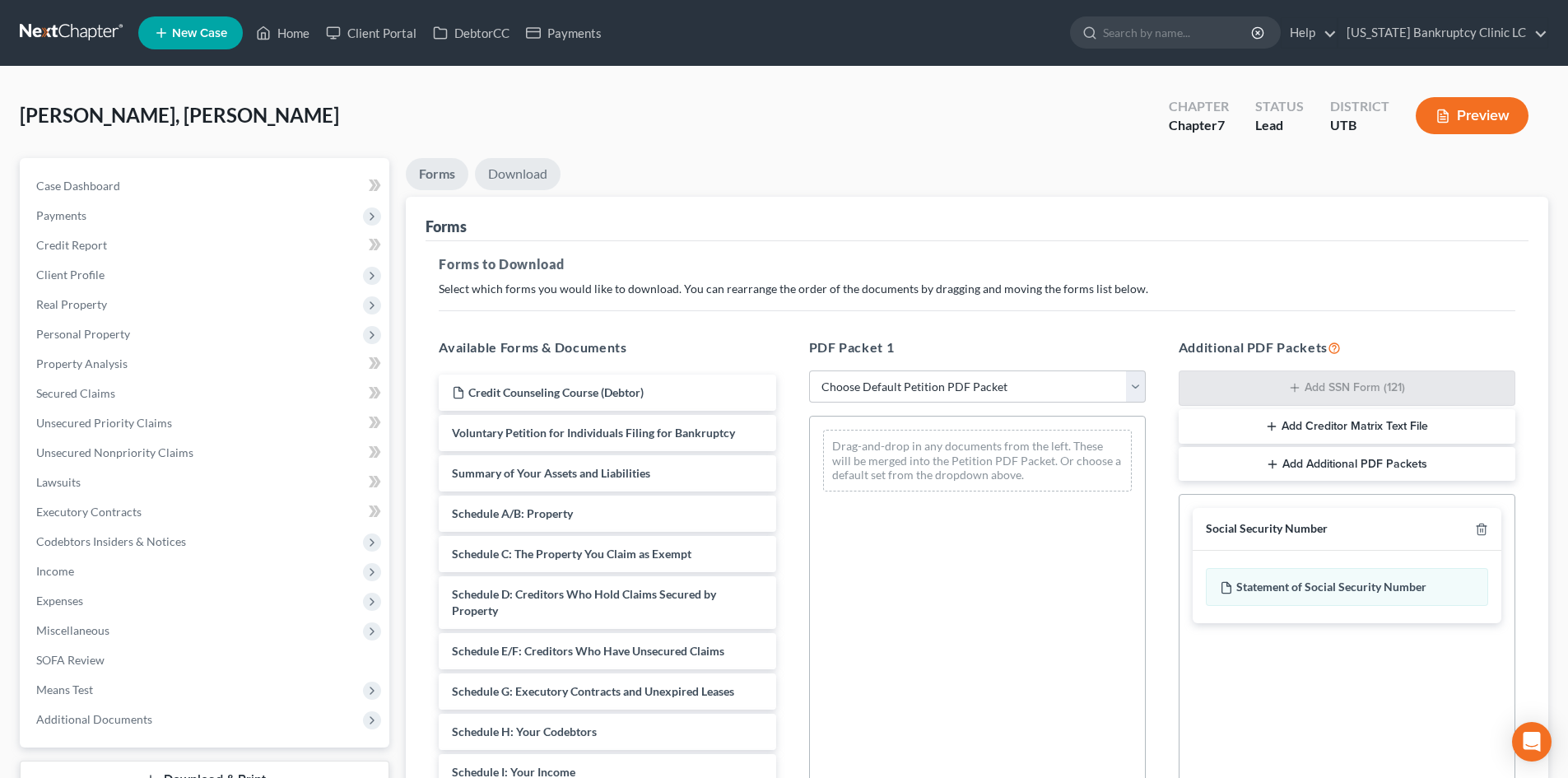
click at [529, 170] on link "Download" at bounding box center [517, 173] width 85 height 32
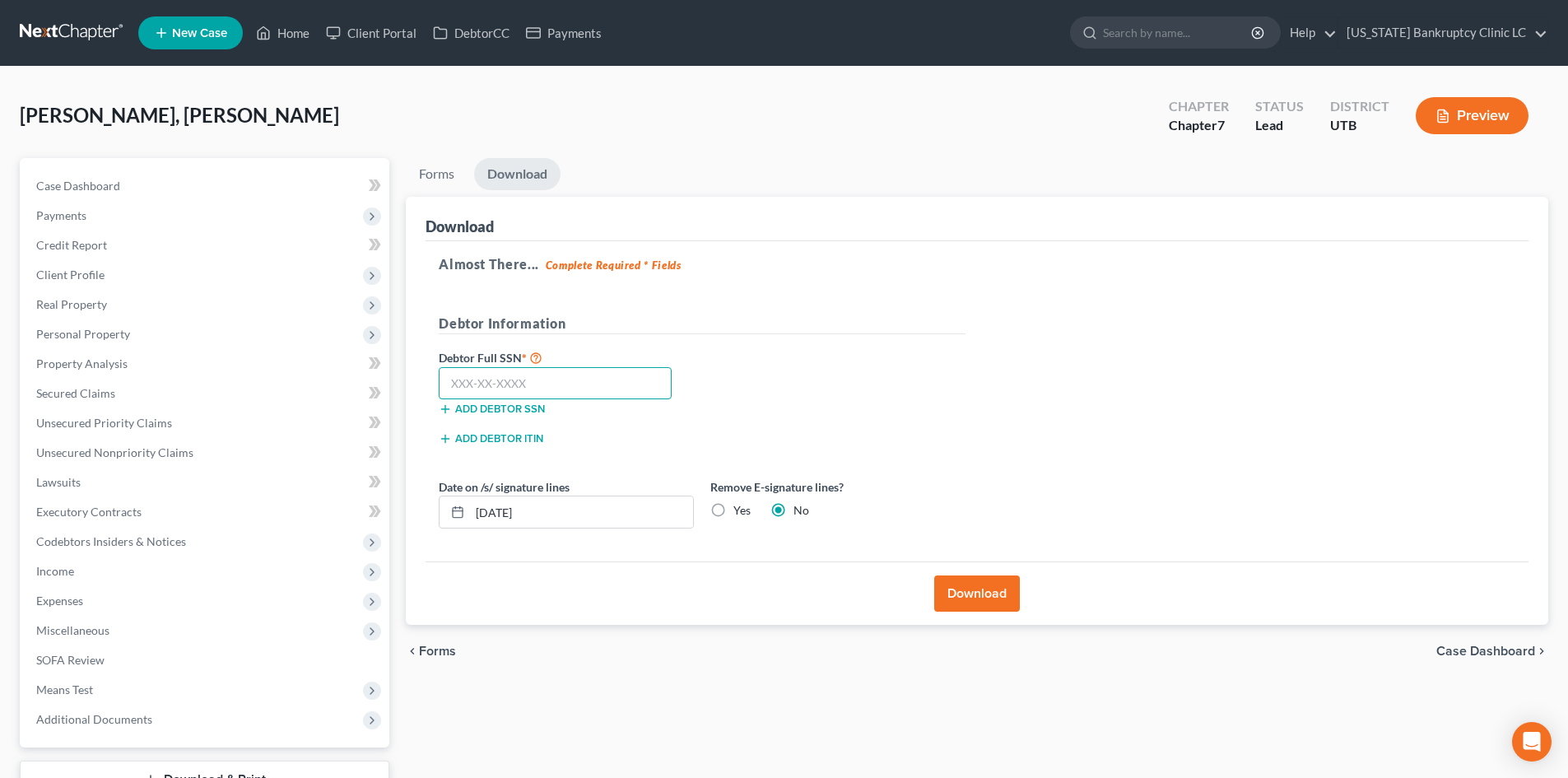
click at [508, 369] on input "text" at bounding box center [555, 384] width 233 height 33
type input "623-29-9608"
click at [984, 598] on button "Download" at bounding box center [976, 594] width 85 height 36
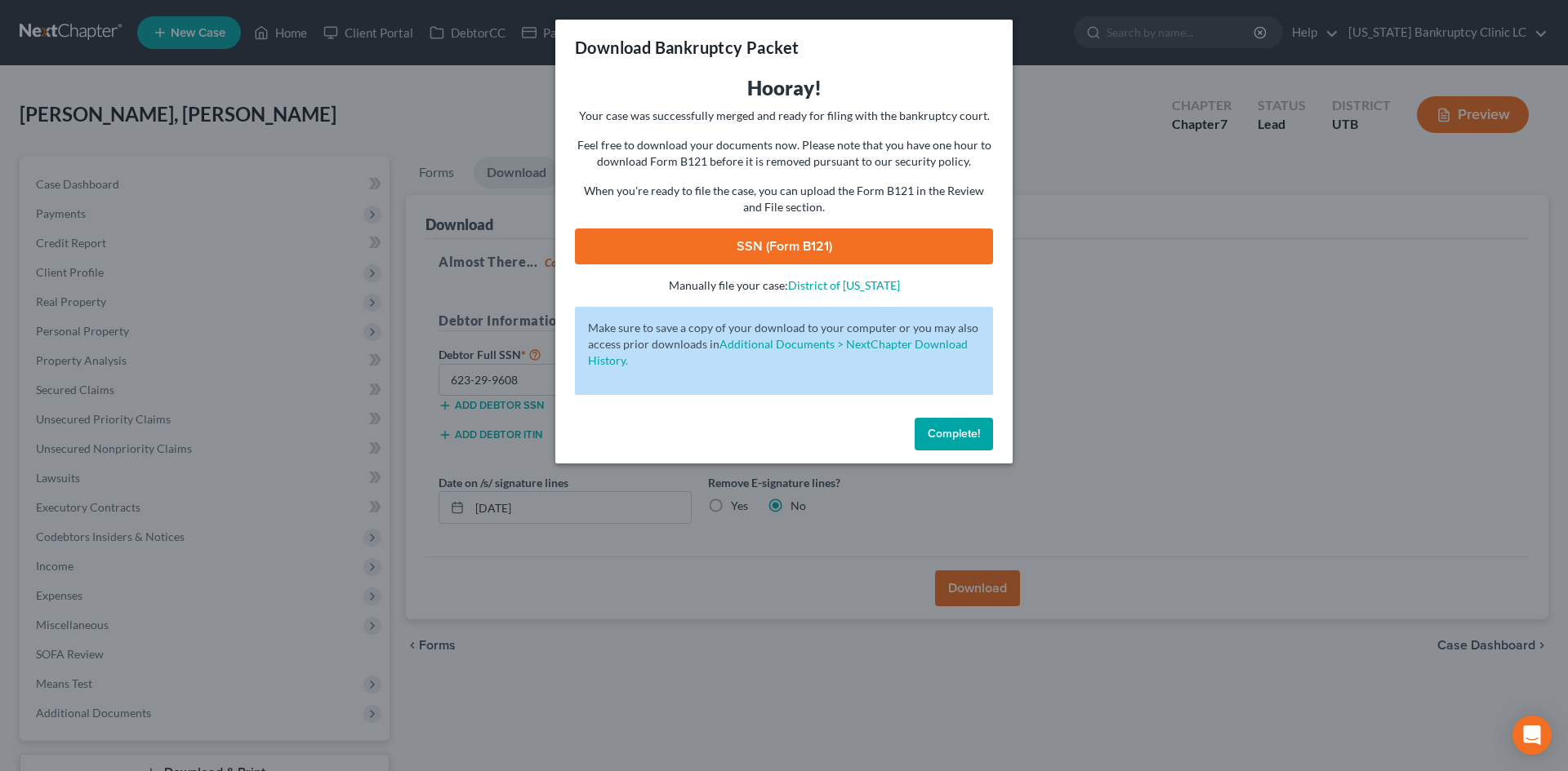
click at [784, 234] on link "SSN (Form B121)" at bounding box center [784, 246] width 418 height 36
click at [944, 425] on button "Complete!" at bounding box center [953, 434] width 79 height 33
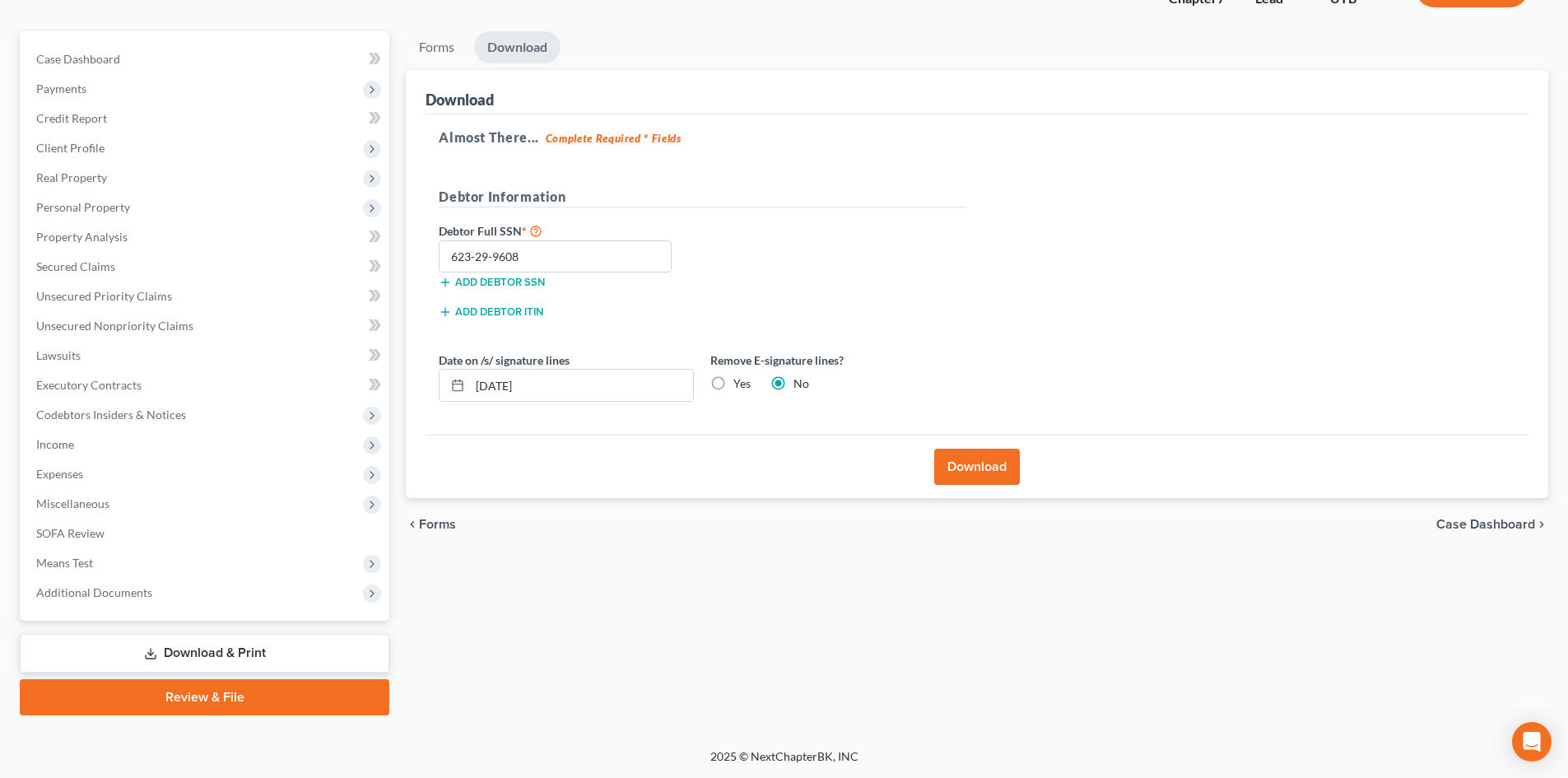
click at [194, 704] on link "Review & File" at bounding box center [204, 697] width 369 height 36
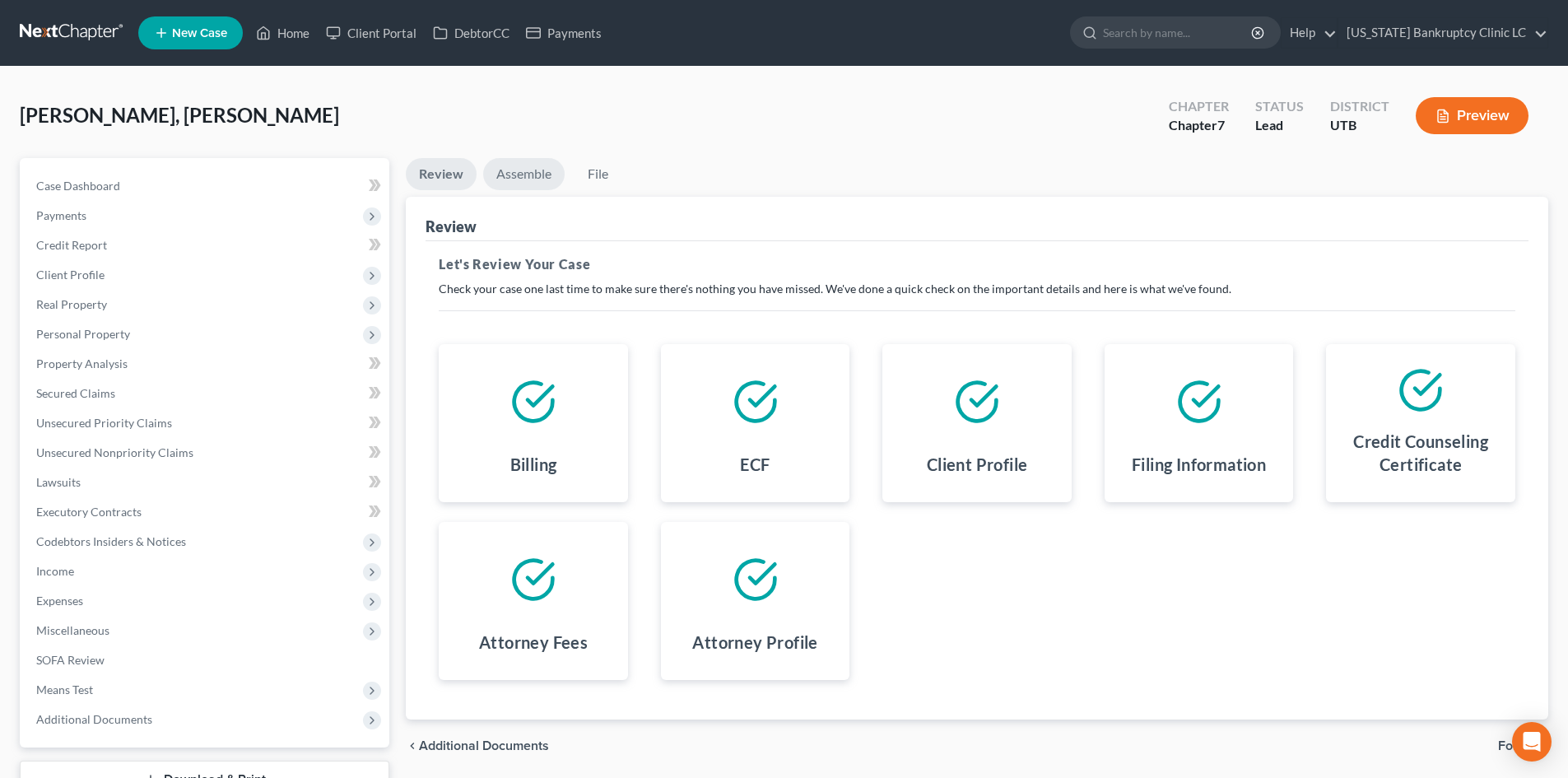
click at [535, 178] on link "Assemble" at bounding box center [523, 173] width 81 height 32
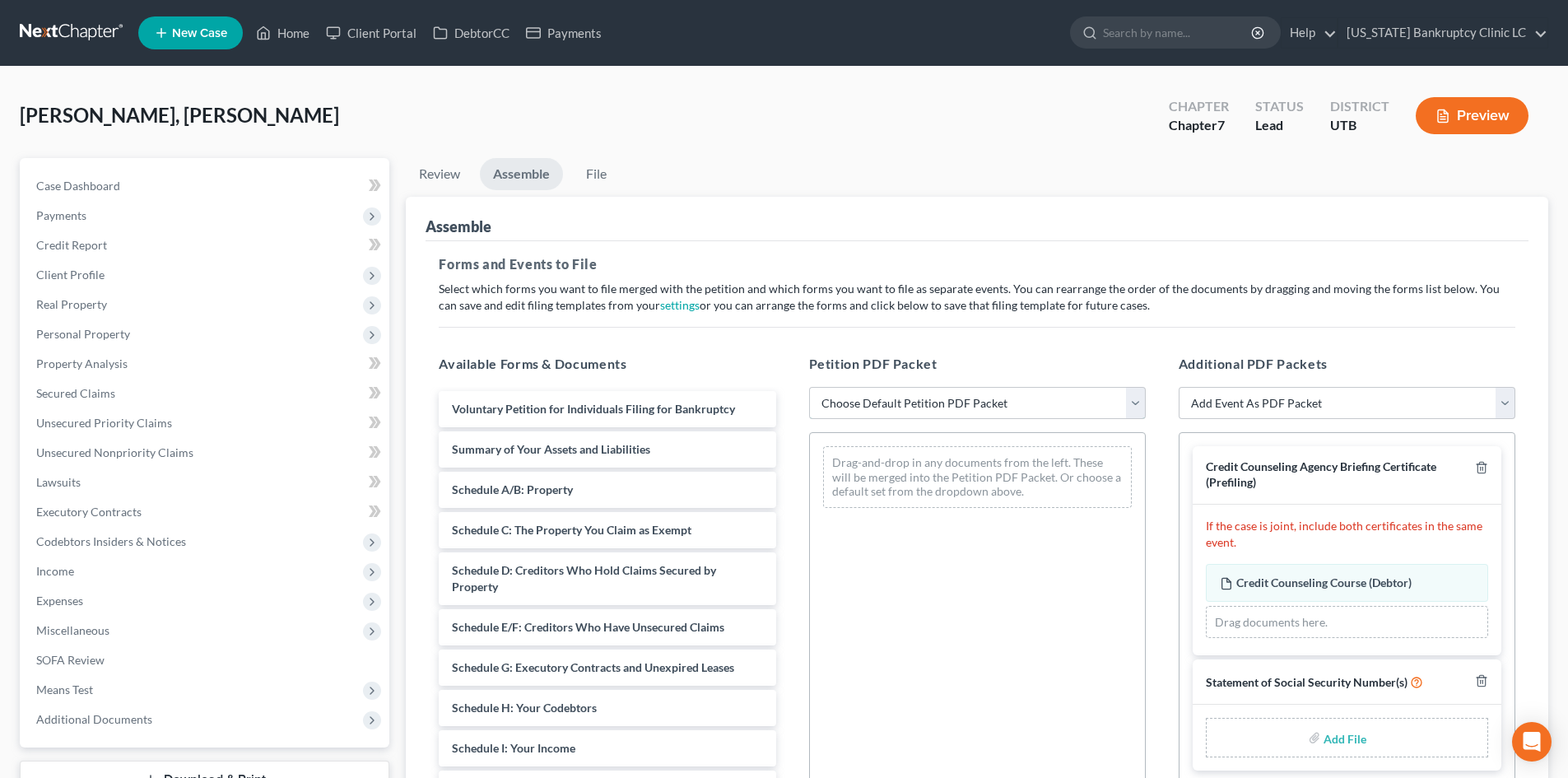
click at [940, 402] on select "Choose Default Petition PDF Packet Emergency Filing (Voluntary Petition and Cre…" at bounding box center [977, 404] width 337 height 33
select select "1"
click at [809, 387] on select "Choose Default Petition PDF Packet Emergency Filing (Voluntary Petition and Cre…" at bounding box center [977, 404] width 337 height 33
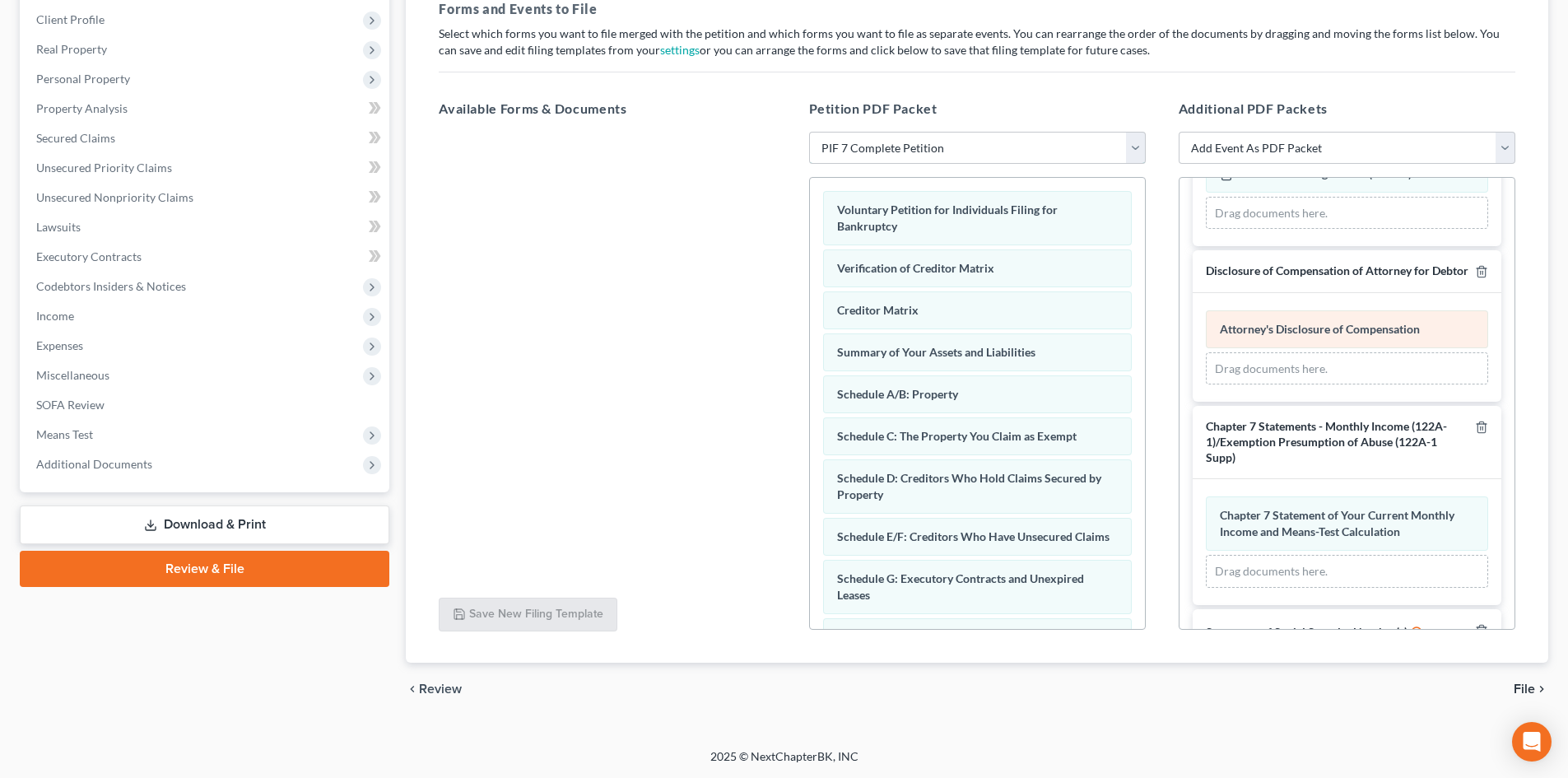
scroll to position [273, 0]
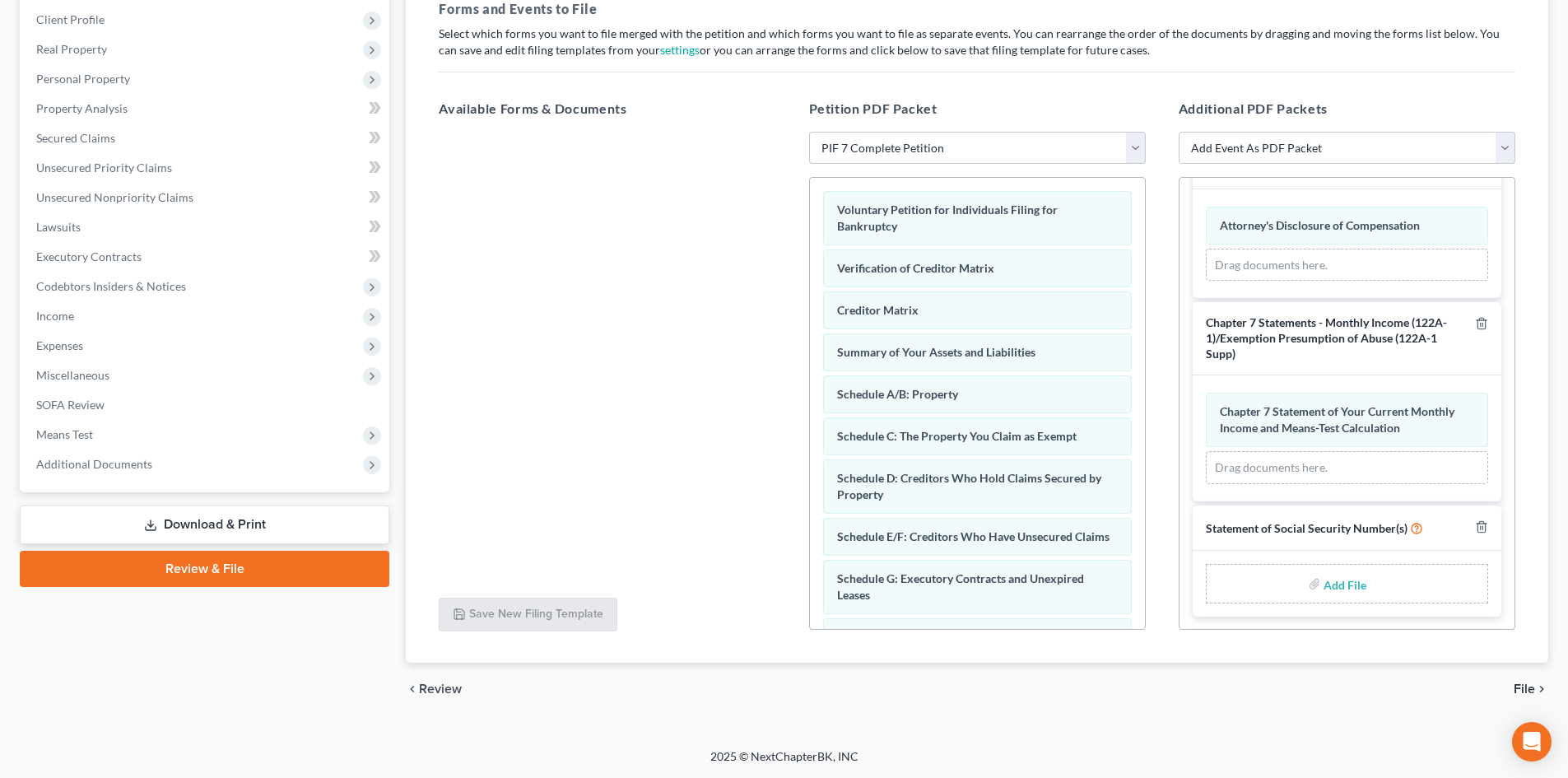
type input "C:\fakepath\Czarina SSN.pdf"
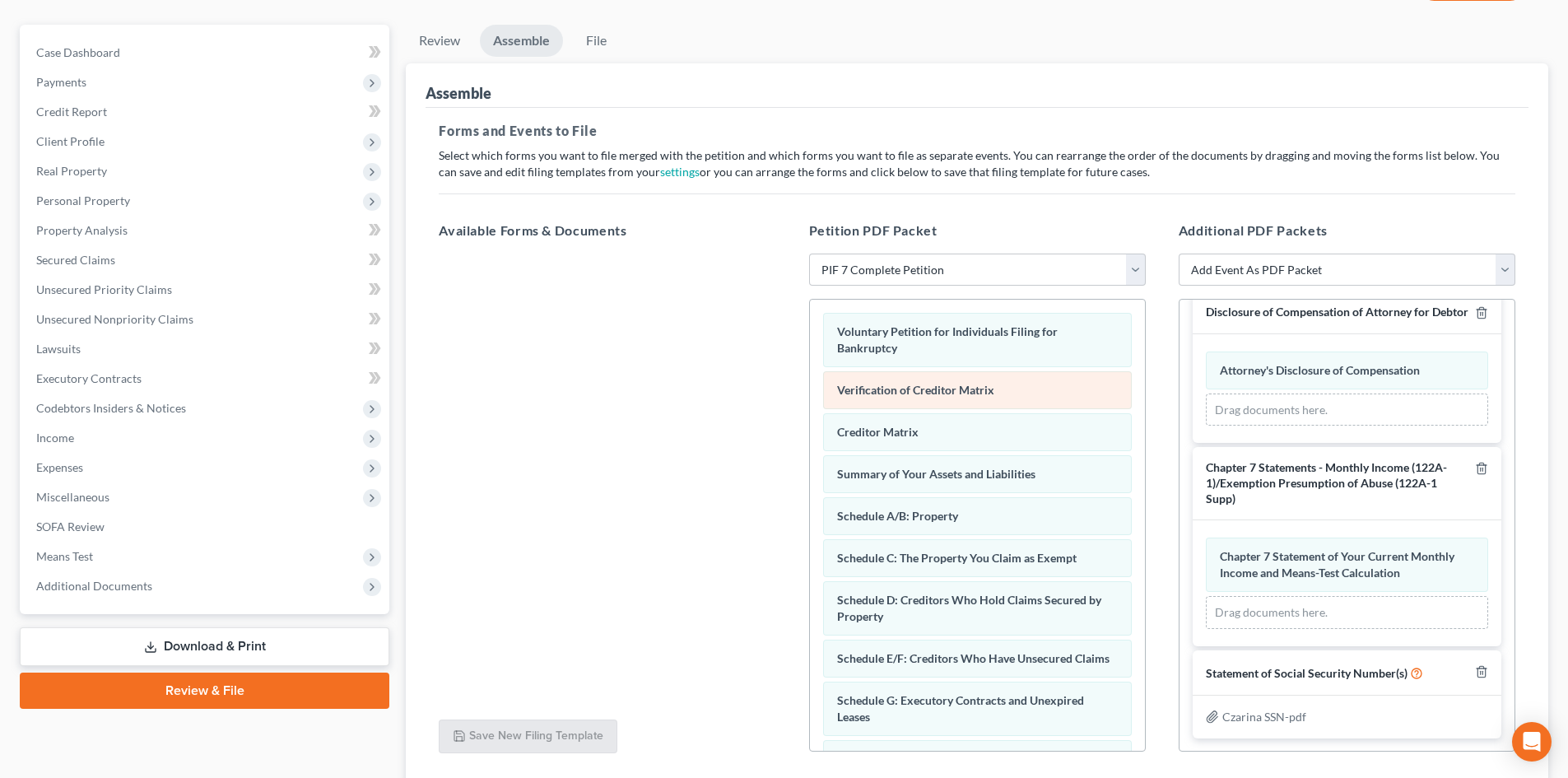
scroll to position [8, 0]
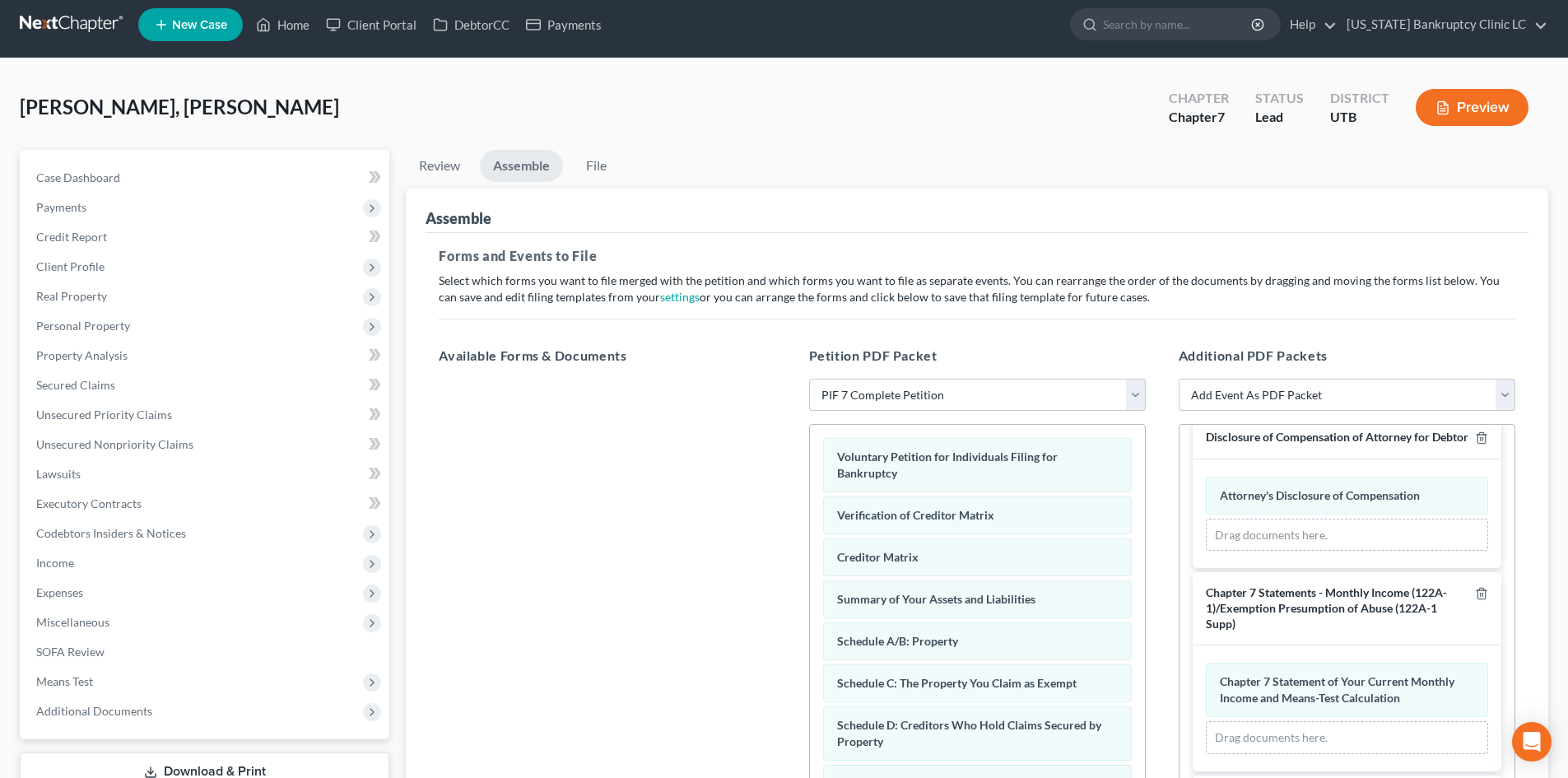
click at [895, 170] on ul "Review Assemble File" at bounding box center [976, 170] width 1143 height 39
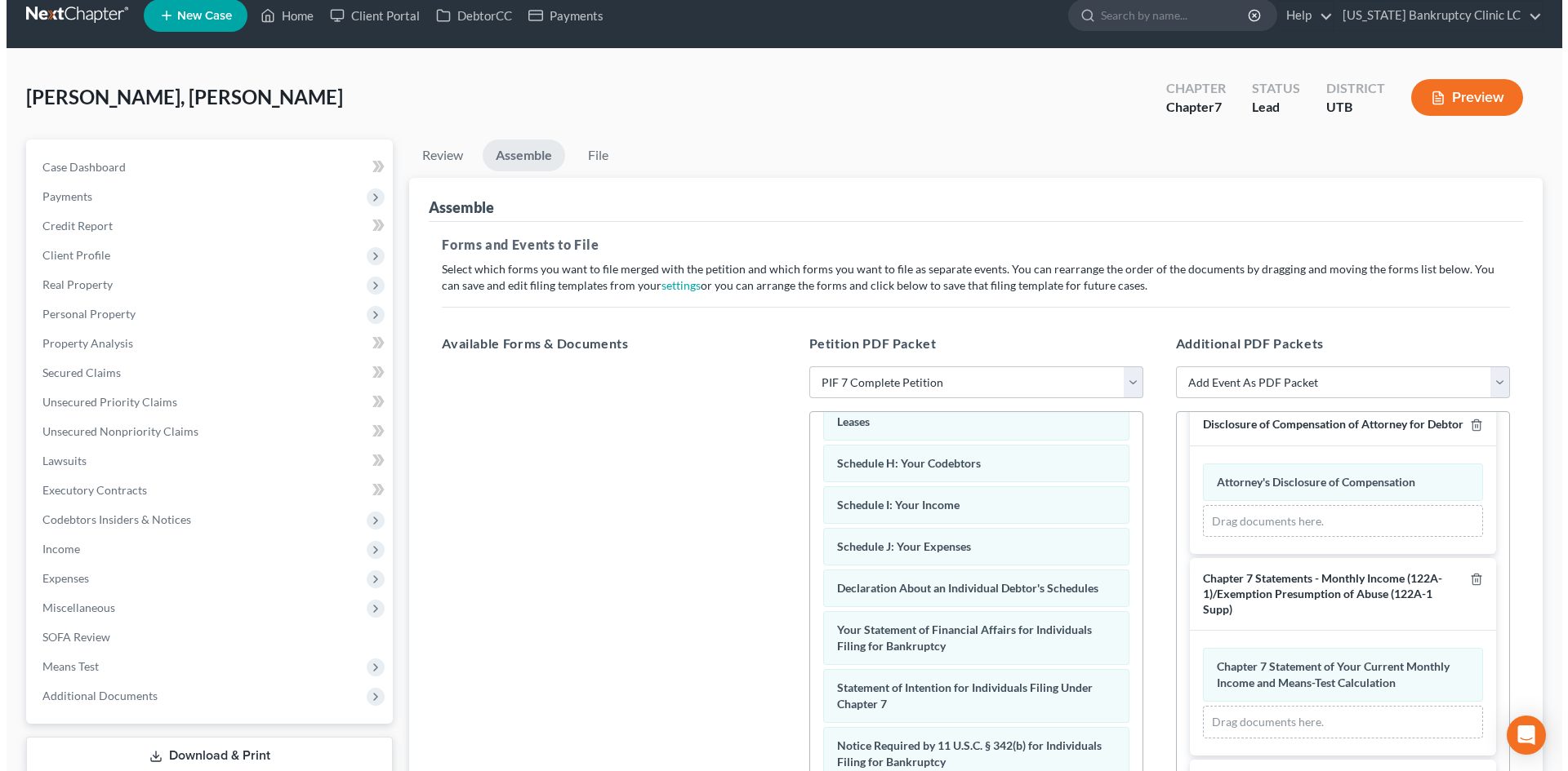
scroll to position [0, 0]
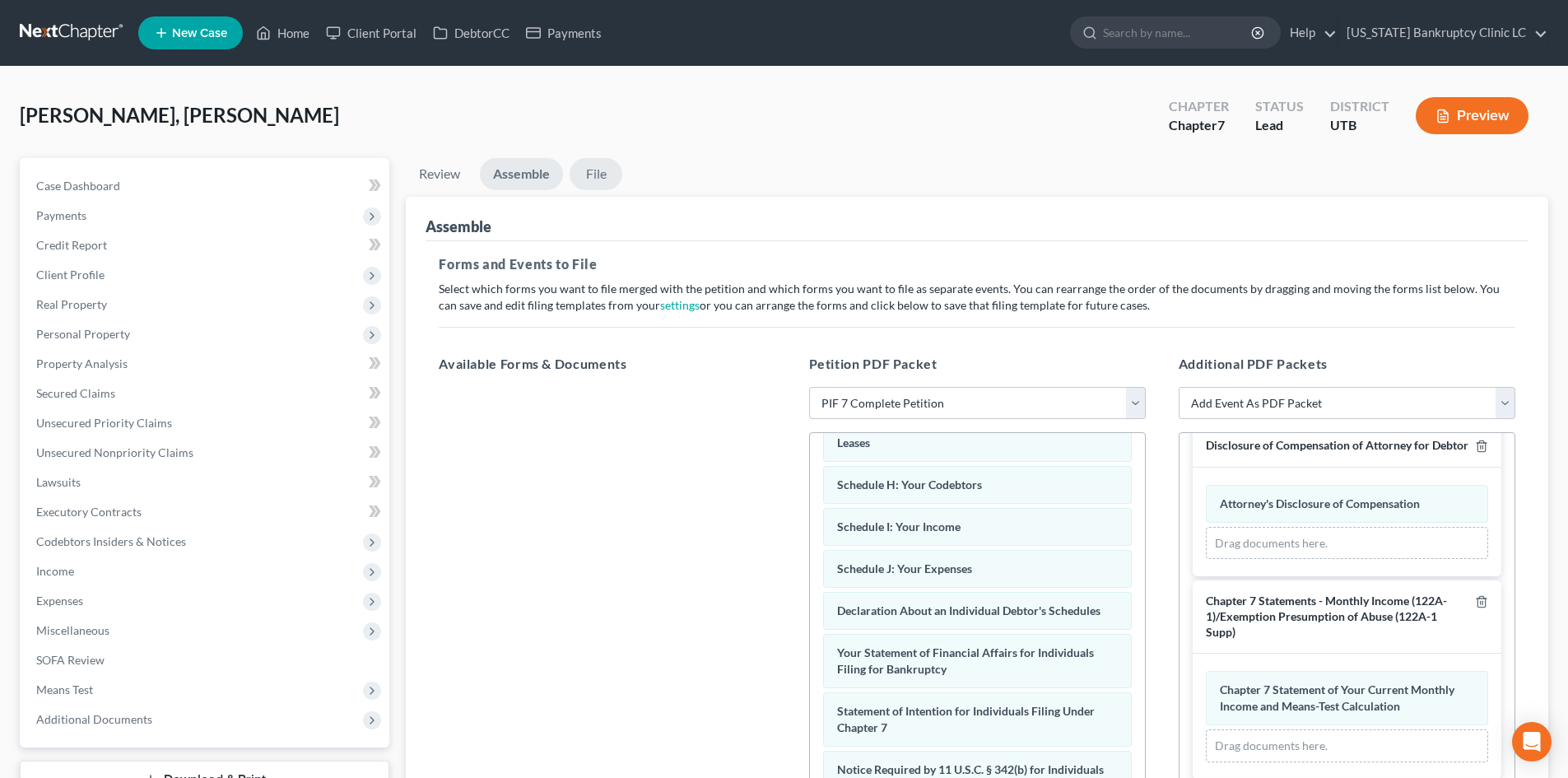
click at [603, 182] on link "File" at bounding box center [596, 173] width 53 height 32
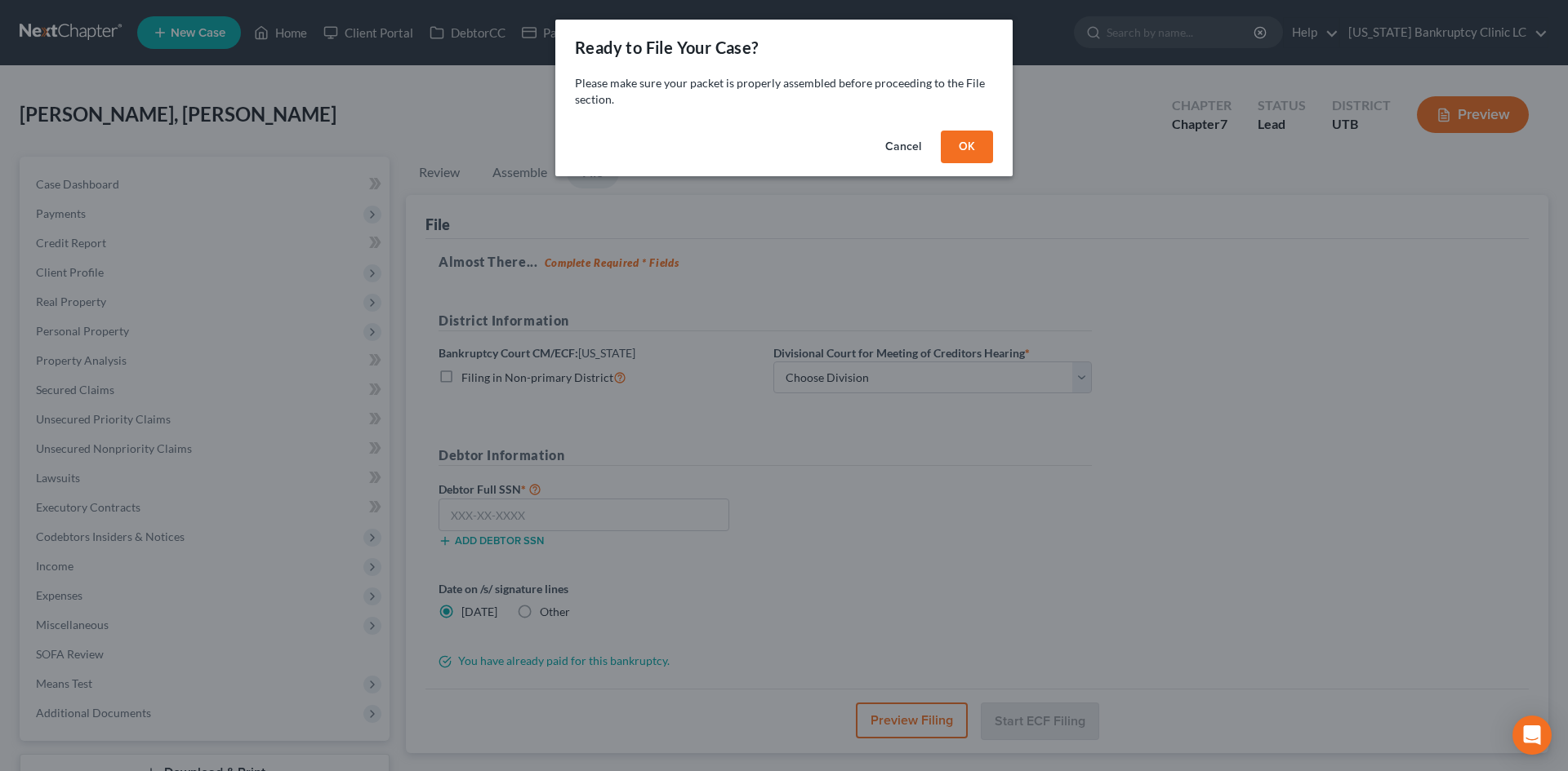
click at [976, 151] on button "OK" at bounding box center [967, 147] width 52 height 33
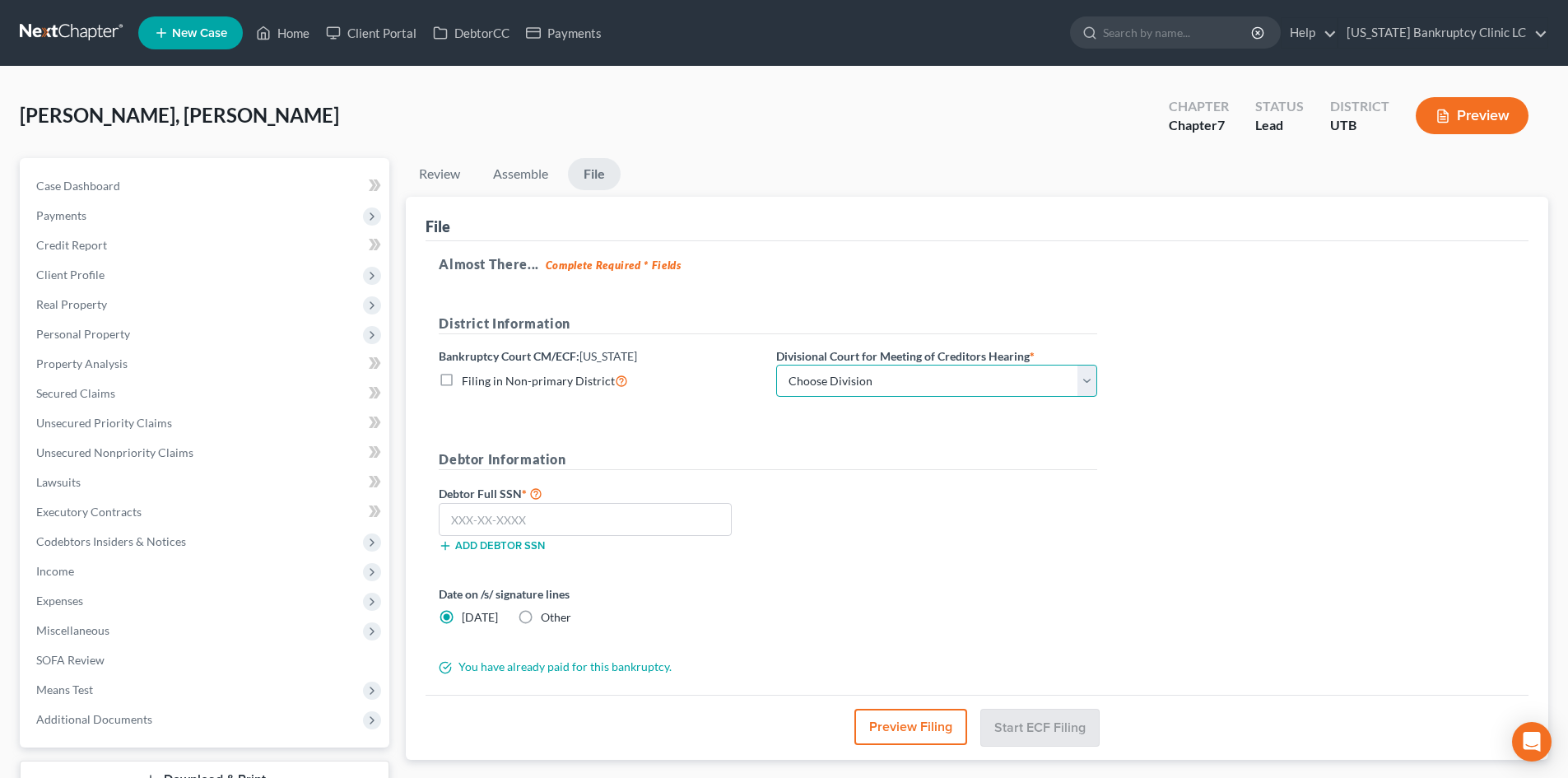
drag, startPoint x: 874, startPoint y: 377, endPoint x: 866, endPoint y: 396, distance: 20.6
click at [874, 377] on select "Choose Division [GEOGRAPHIC_DATA]" at bounding box center [937, 381] width 321 height 33
select select "0"
click at [777, 365] on select "Choose Division [GEOGRAPHIC_DATA]" at bounding box center [937, 381] width 321 height 33
click at [638, 513] on input "text" at bounding box center [585, 520] width 293 height 33
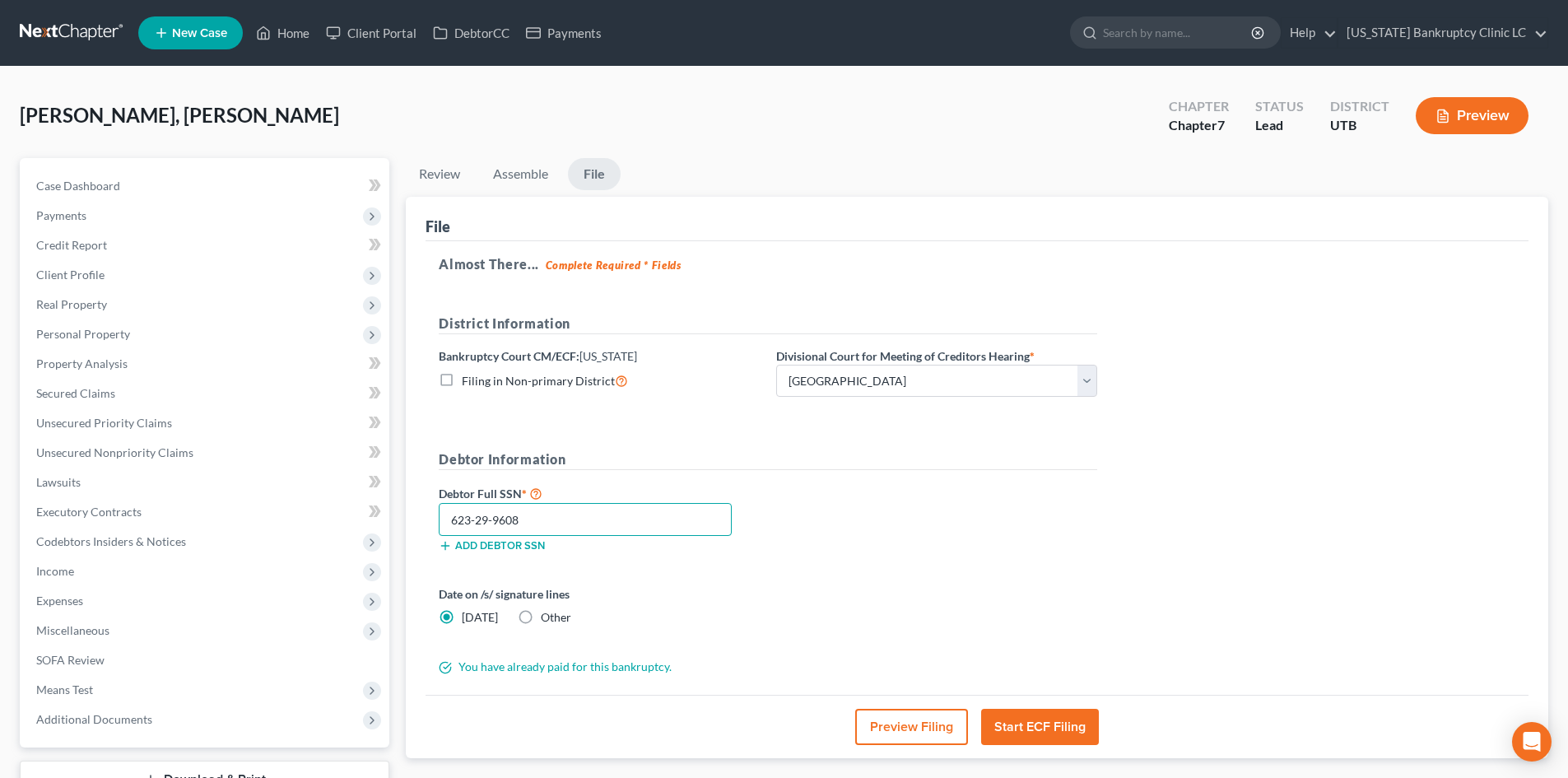
type input "623-29-9608"
click at [1042, 717] on button "Start ECF Filing" at bounding box center [1040, 727] width 118 height 36
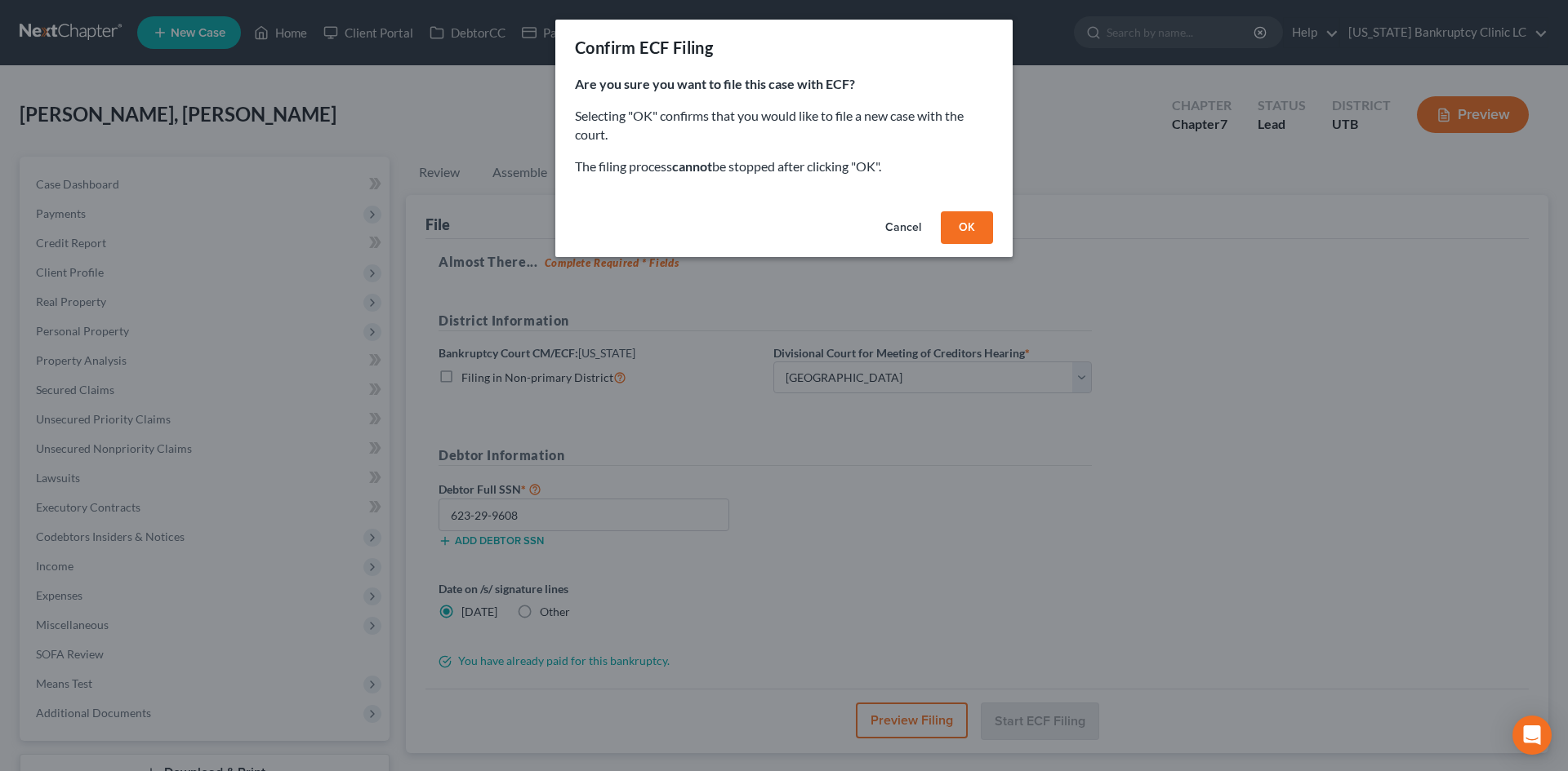
click at [976, 232] on button "OK" at bounding box center [967, 228] width 52 height 33
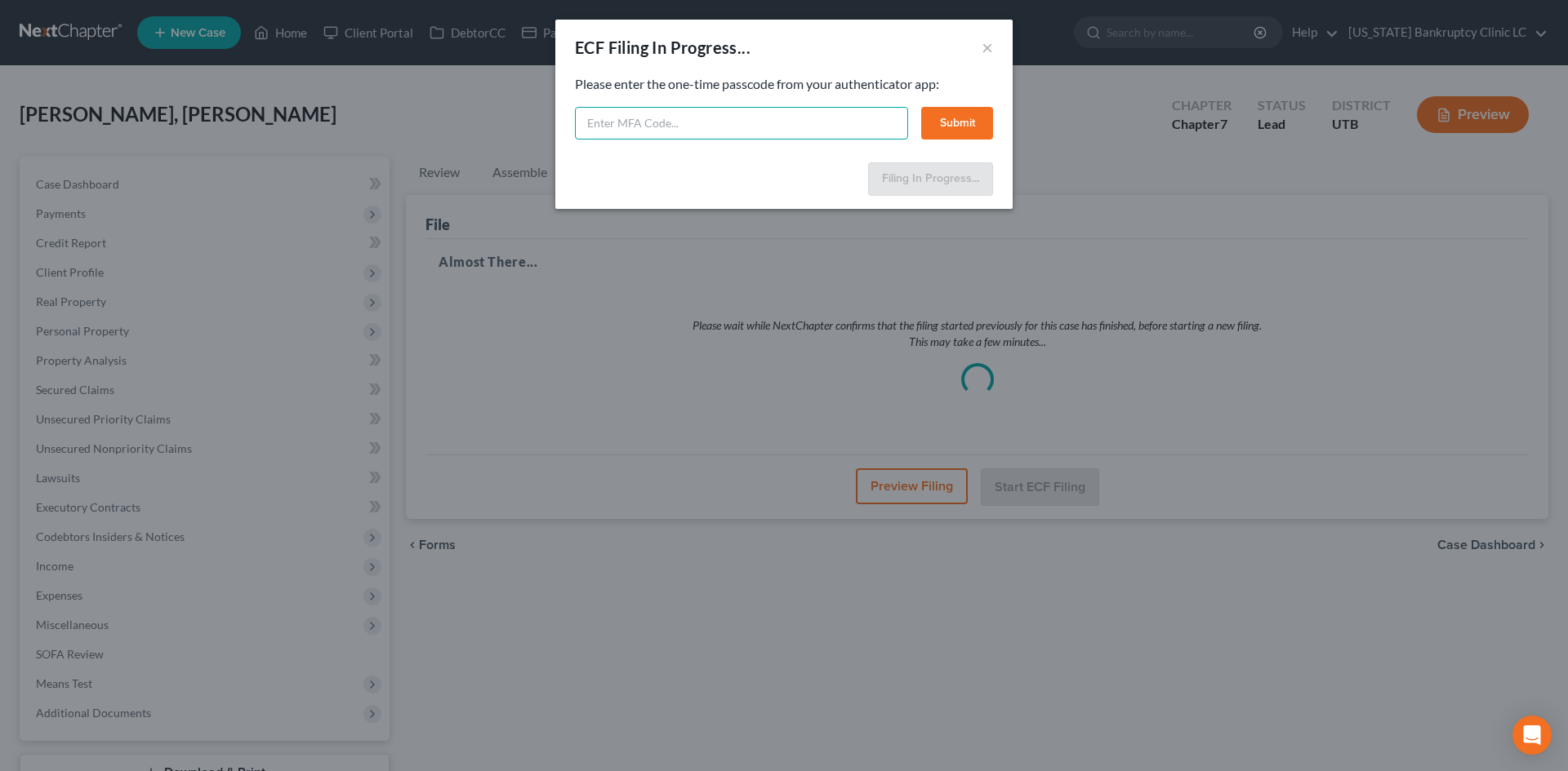
click at [837, 130] on input "text" at bounding box center [741, 123] width 333 height 33
click at [682, 115] on input "text" at bounding box center [741, 123] width 333 height 33
type input "463559"
click at [966, 123] on button "Submit" at bounding box center [957, 123] width 72 height 33
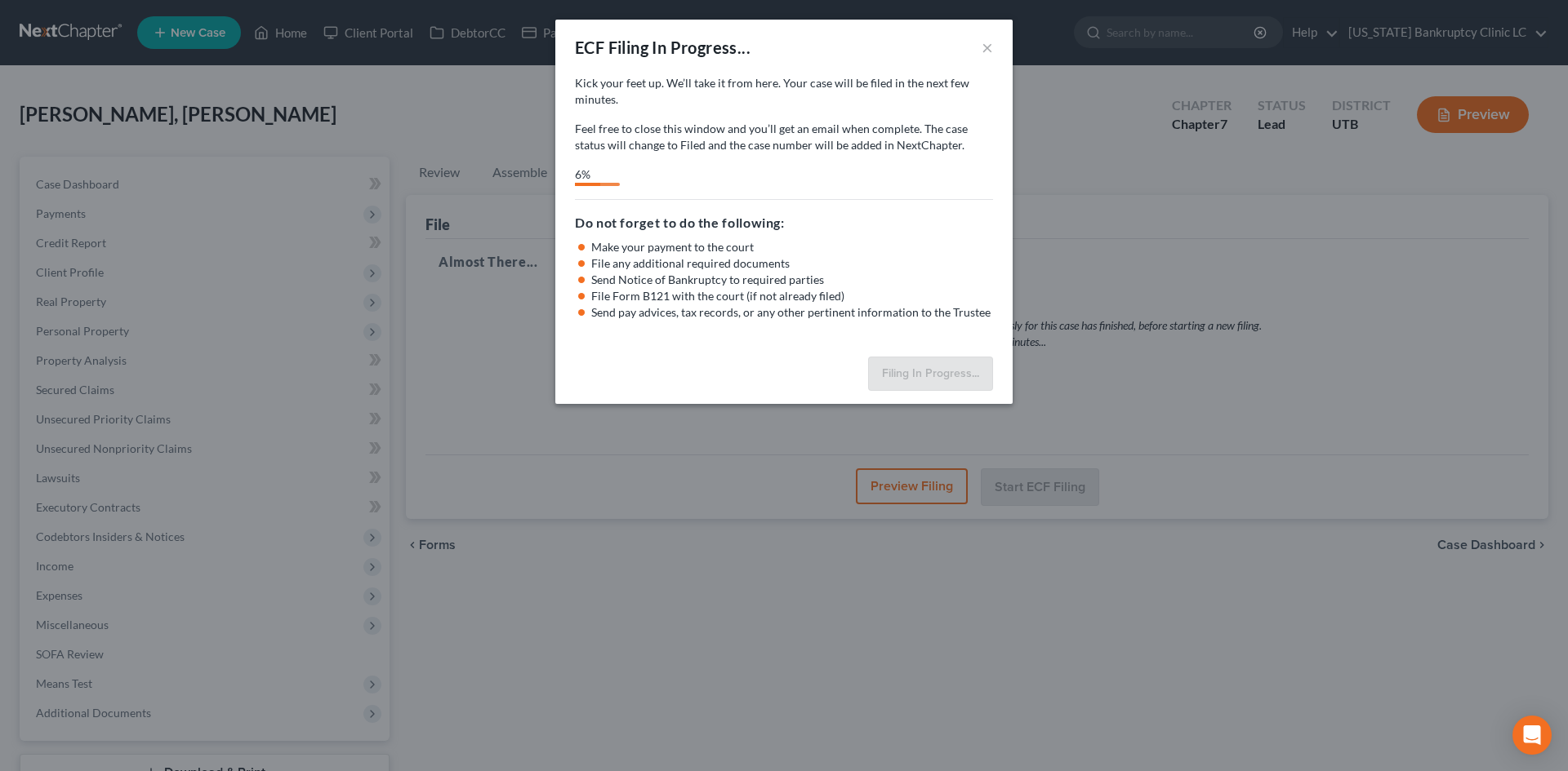
drag, startPoint x: 1195, startPoint y: 378, endPoint x: 1204, endPoint y: 376, distance: 9.2
click at [1195, 392] on div "ECF Filing In Progress... × Kick your feet up. We’ll take it from here. Your ca…" at bounding box center [784, 386] width 1568 height 771
select select "0"
